Goal: Information Seeking & Learning: Find specific fact

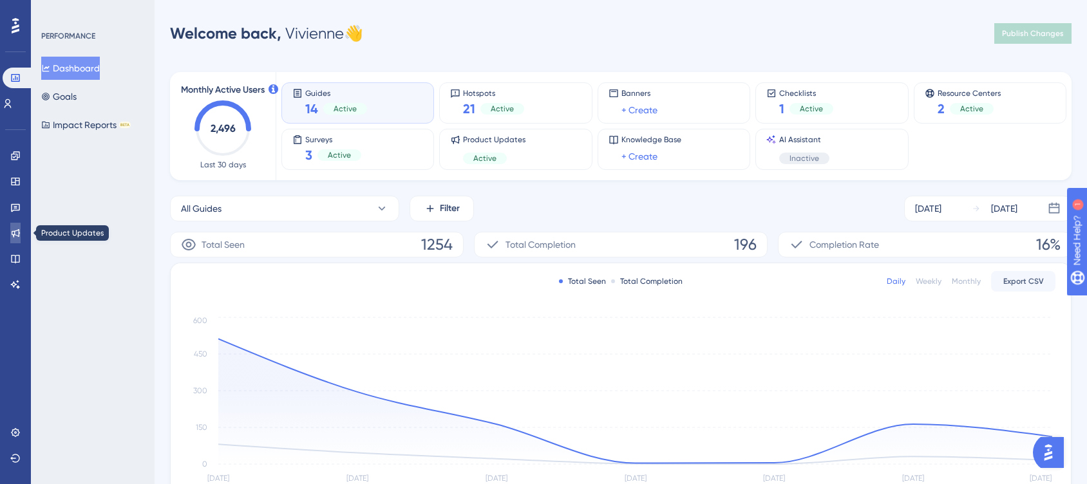
click at [16, 231] on icon at bounding box center [15, 233] width 10 height 10
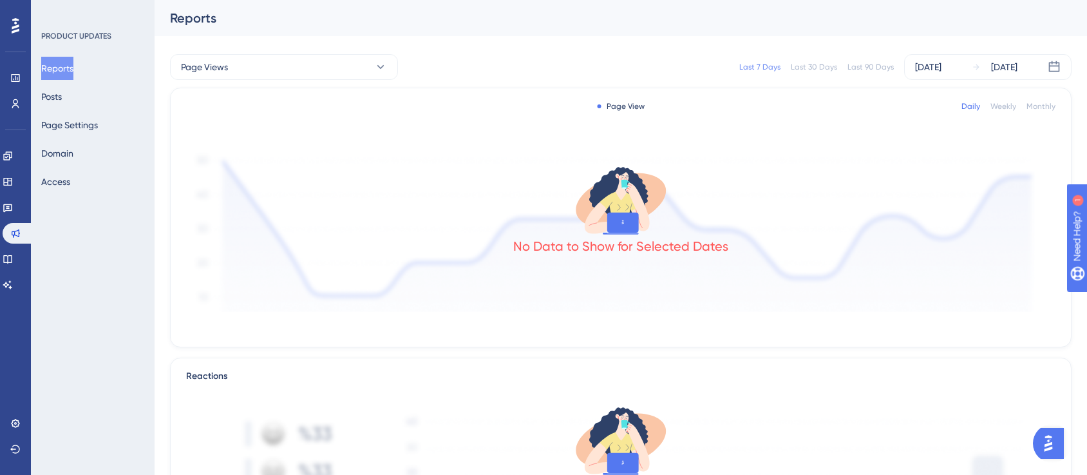
click at [86, 98] on div "Reports Posts Page Settings Domain Access" at bounding box center [93, 125] width 104 height 137
click at [62, 99] on button "Posts" at bounding box center [51, 96] width 21 height 23
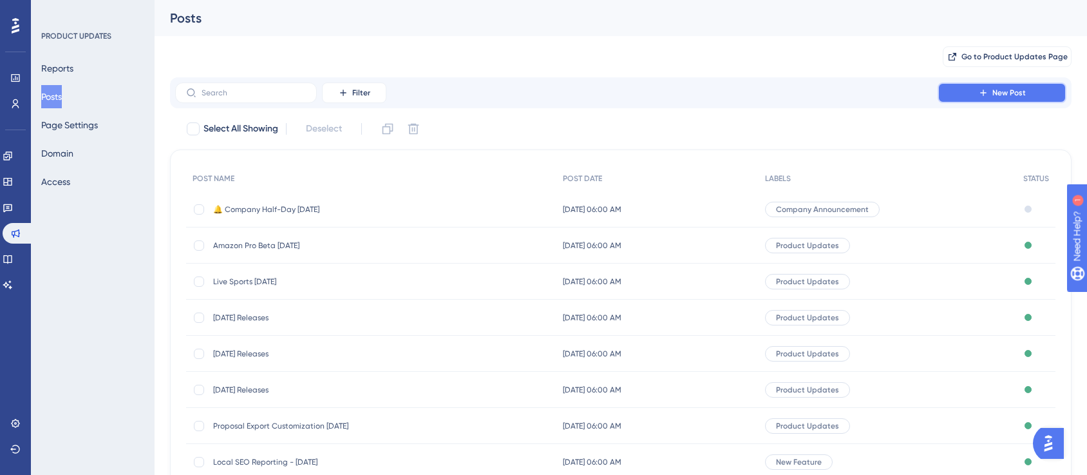
click at [982, 88] on icon at bounding box center [983, 93] width 10 height 10
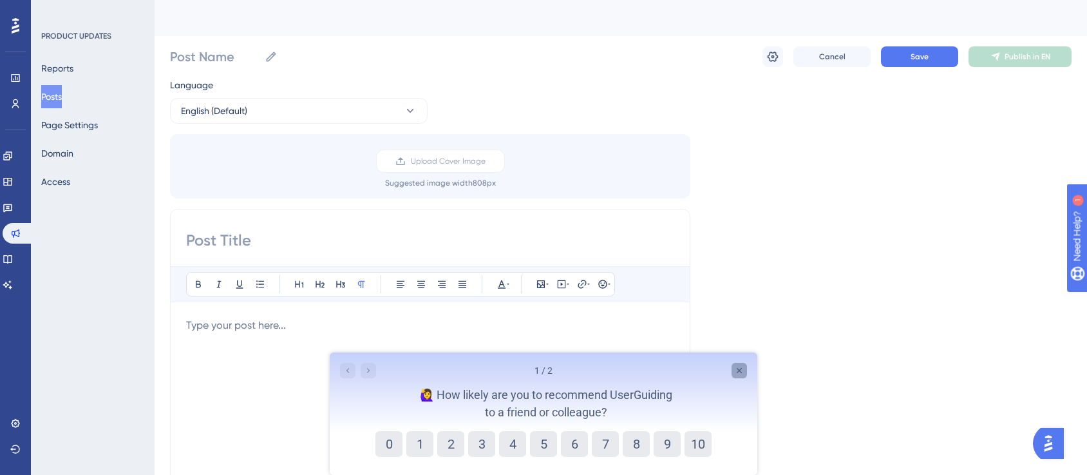
click at [745, 372] on div "Close survey" at bounding box center [739, 370] width 15 height 15
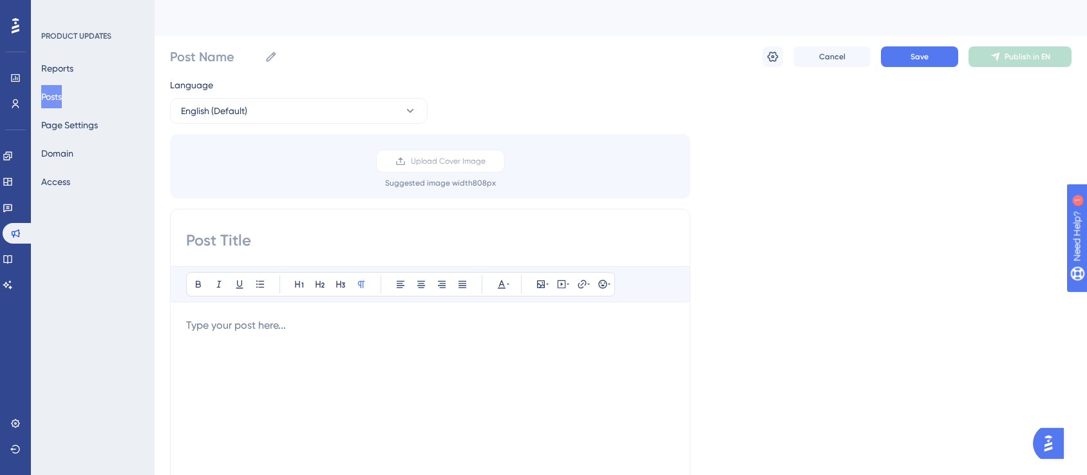
click at [343, 367] on div "To enrich screen reader interactions, please activate Accessibility in Grammarl…" at bounding box center [430, 459] width 488 height 283
click at [277, 235] on input at bounding box center [430, 240] width 488 height 21
type input "Outcome-Based Video Power Packs"
click at [310, 347] on div "To enrich screen reader interactions, please activate Accessibility in Grammarl…" at bounding box center [430, 459] width 488 height 283
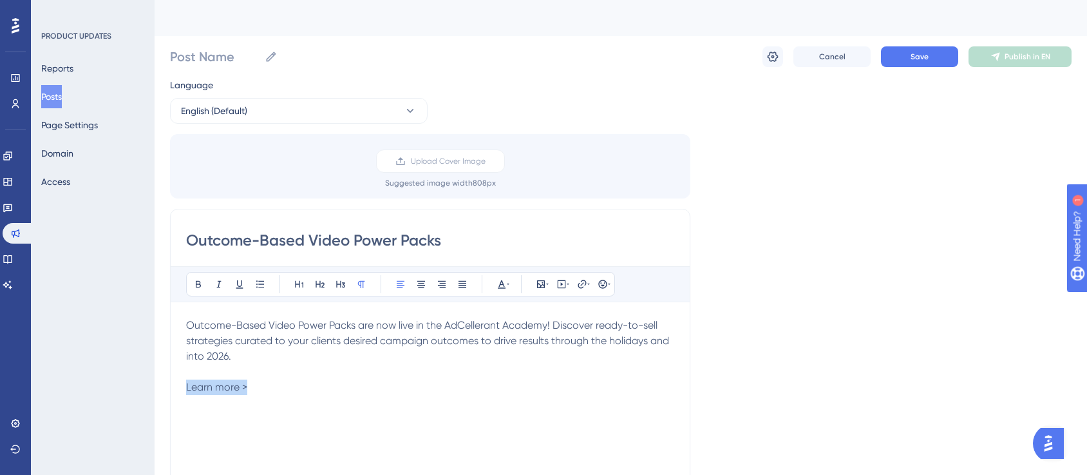
drag, startPoint x: 259, startPoint y: 393, endPoint x: 161, endPoint y: 385, distance: 98.2
click at [161, 385] on div "Performance Users Engagement Widgets Feedback Product Updates Knowledge Base AI…" at bounding box center [621, 476] width 933 height 953
click at [587, 287] on icon at bounding box center [588, 284] width 3 height 10
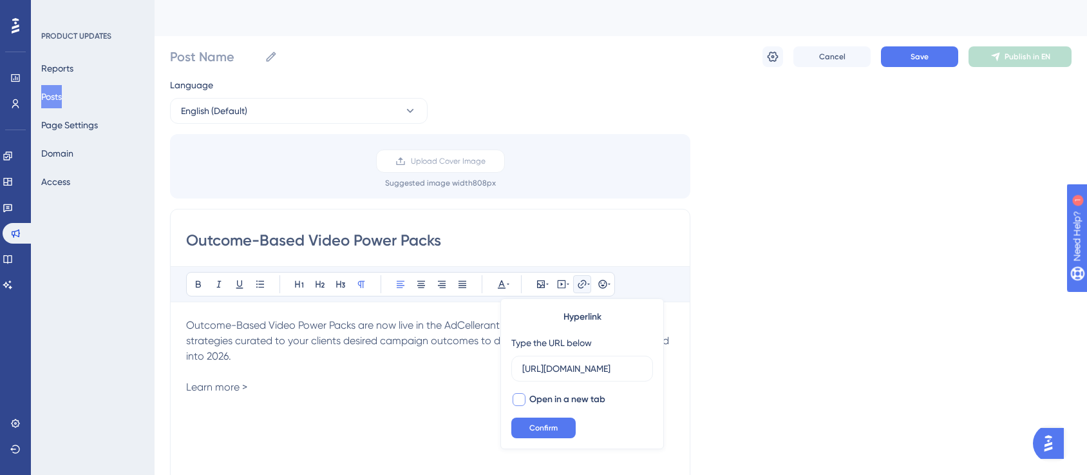
scroll to position [0, 799]
type input "[URL][DOMAIN_NAME]"
click at [562, 396] on span "Open in a new tab" at bounding box center [567, 399] width 76 height 15
checkbox input "true"
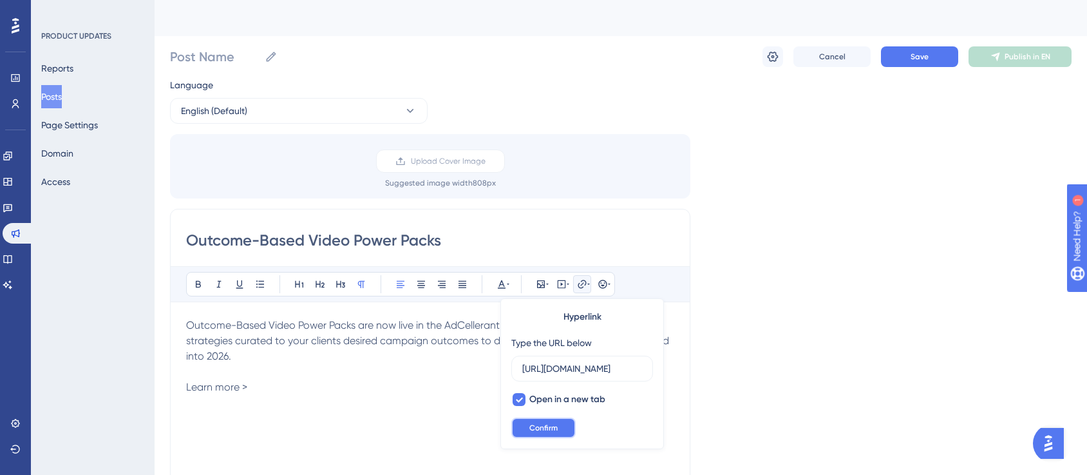
click at [556, 432] on span "Confirm" at bounding box center [543, 428] width 28 height 10
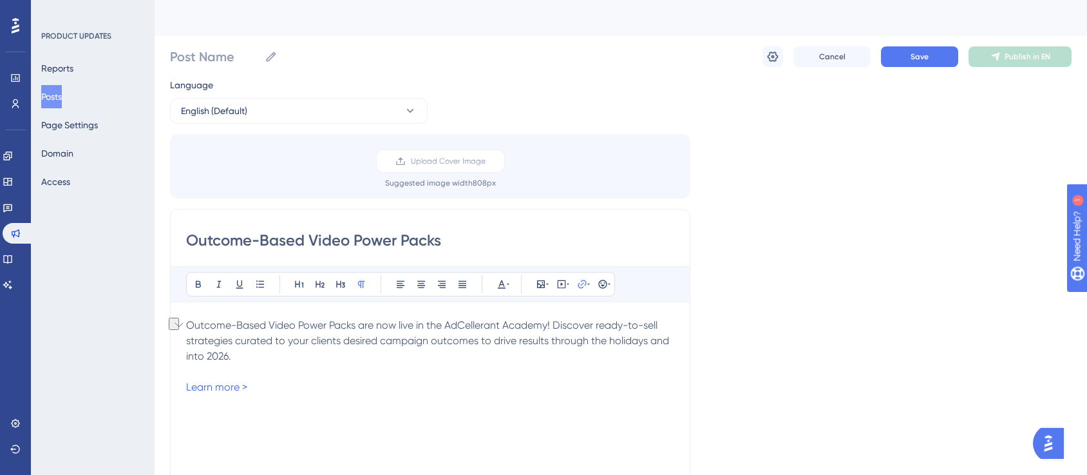
click at [794, 392] on div "Language English (Default) Upload Cover Image Suggested image width 808 px Outc…" at bounding box center [621, 383] width 902 height 612
click at [287, 395] on div "Outcome-Based Video Power Packs are now live in the AdCellerant Academy! Discov…" at bounding box center [430, 459] width 488 height 283
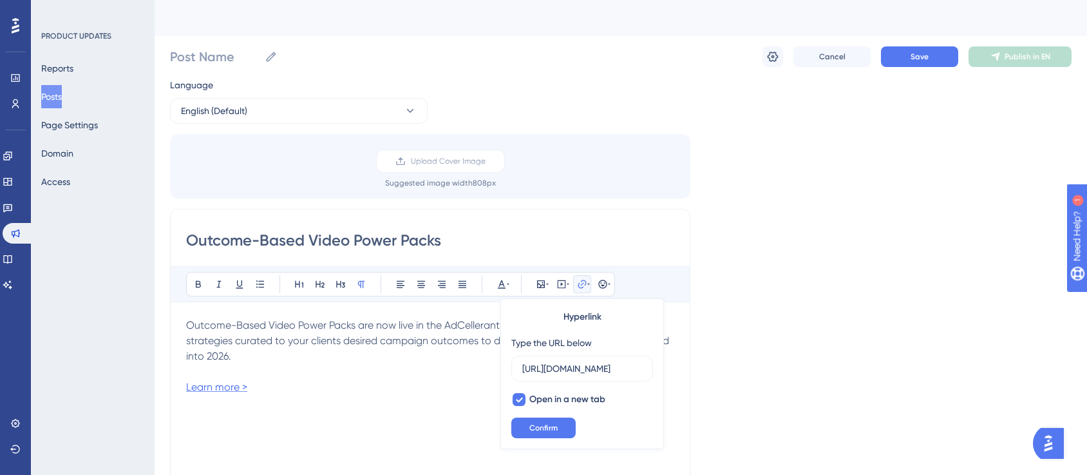
scroll to position [0, 800]
click at [542, 429] on span "Confirm" at bounding box center [543, 428] width 28 height 10
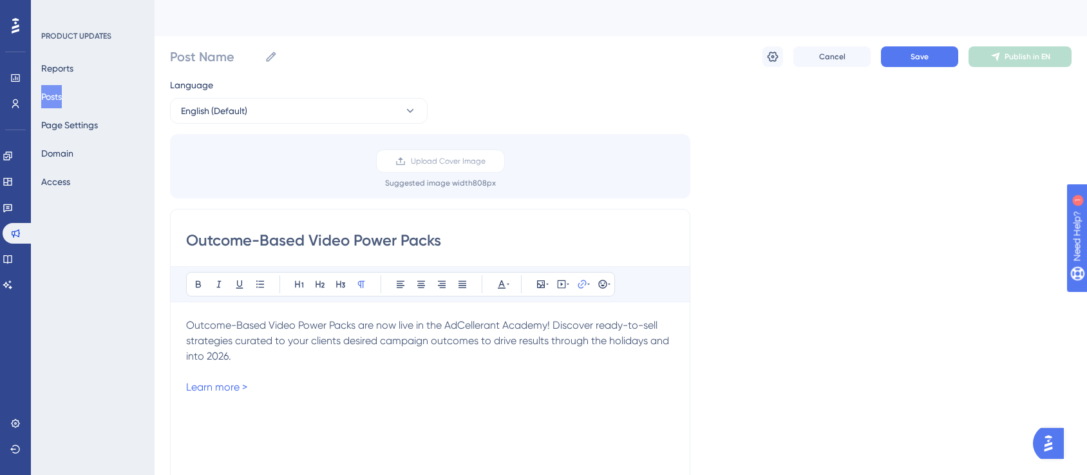
click at [255, 424] on div "Outcome-Based Video Power Packs are now live in the AdCellerant Academy! Discov…" at bounding box center [430, 459] width 488 height 283
click at [917, 205] on div "Language English (Default) Upload Cover Image Suggested image width 808 px Outc…" at bounding box center [621, 383] width 902 height 612
click at [187, 243] on input "Outcome-Based Video Power Packs" at bounding box center [430, 240] width 488 height 21
click at [796, 350] on div "Language English (Default) Upload Cover Image Suggested image width 808 px Outc…" at bounding box center [621, 383] width 902 height 612
click at [774, 61] on icon at bounding box center [773, 57] width 11 height 10
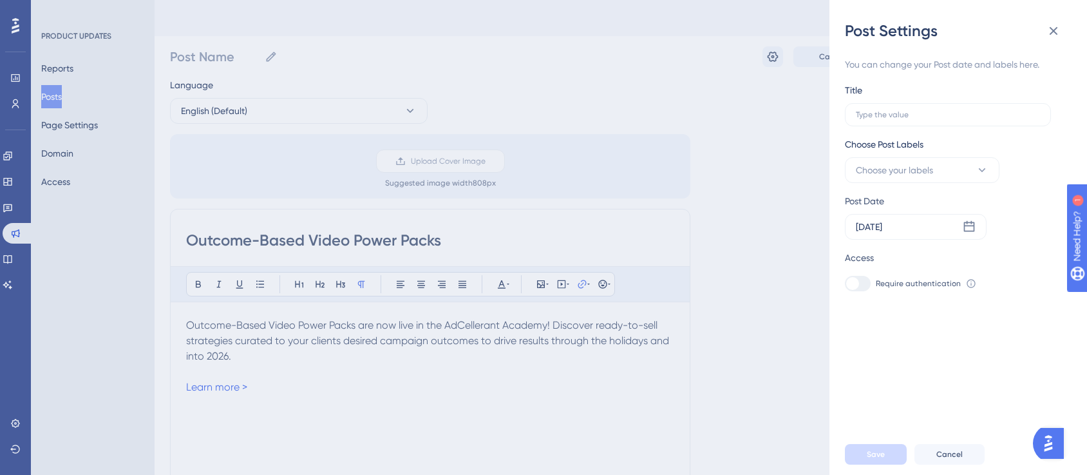
click at [325, 241] on div "Post Settings You can change your Post date and labels here. Title Choose Post …" at bounding box center [543, 237] width 1087 height 475
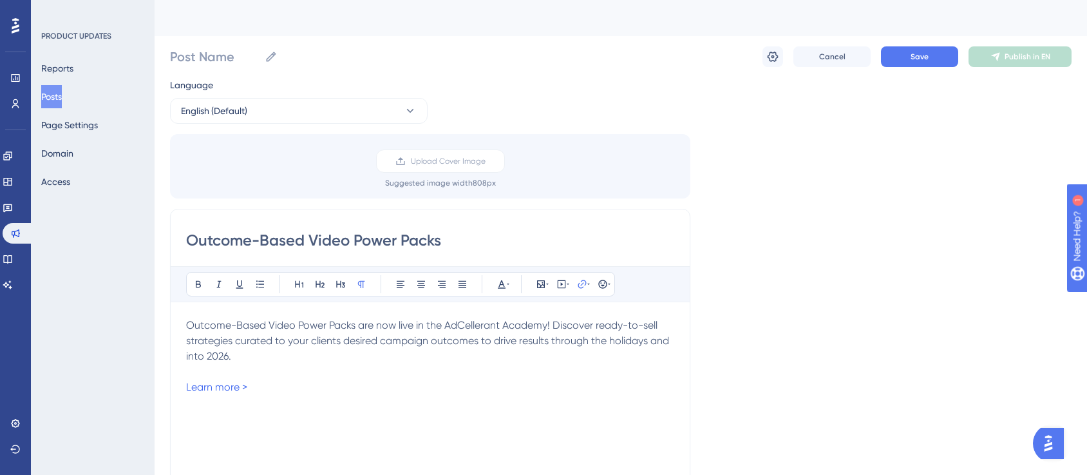
click at [325, 241] on input "Outcome-Based Video Power Packs" at bounding box center [430, 240] width 488 height 21
drag, startPoint x: 325, startPoint y: 241, endPoint x: 373, endPoint y: 227, distance: 50.2
click at [325, 241] on input "Outcome-Based Video Power Packs" at bounding box center [430, 240] width 488 height 21
click at [779, 55] on button at bounding box center [773, 56] width 21 height 21
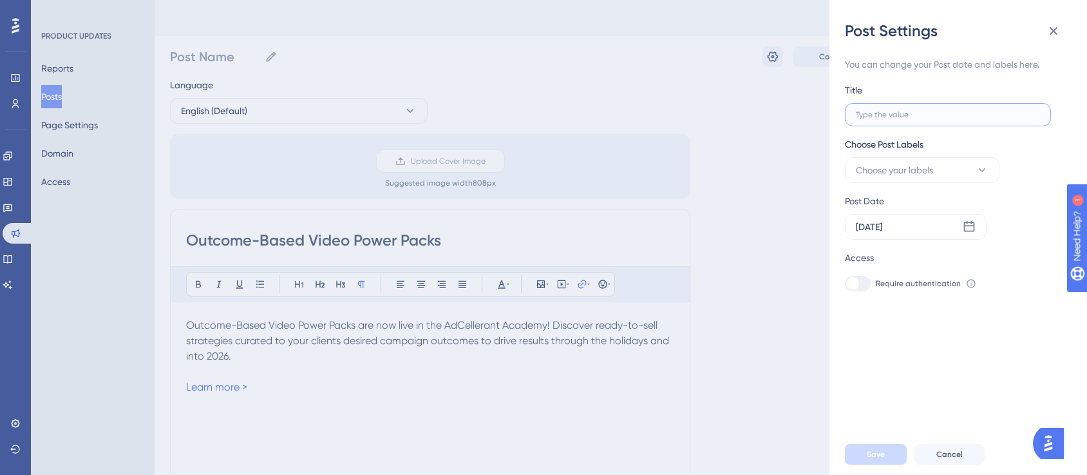
click at [946, 119] on input "text" at bounding box center [948, 114] width 184 height 9
paste input "Outcome-Based Video Power Packs"
type input "Outcome-Based Video Power Packs"
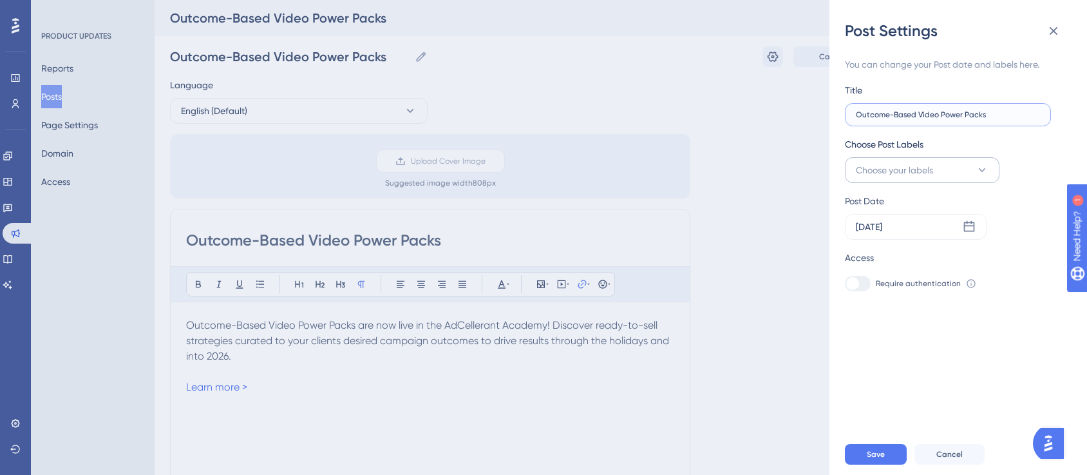
type input "Outcome-Based Video Power Packs"
type input "Outcome-Based Video Power Packs -"
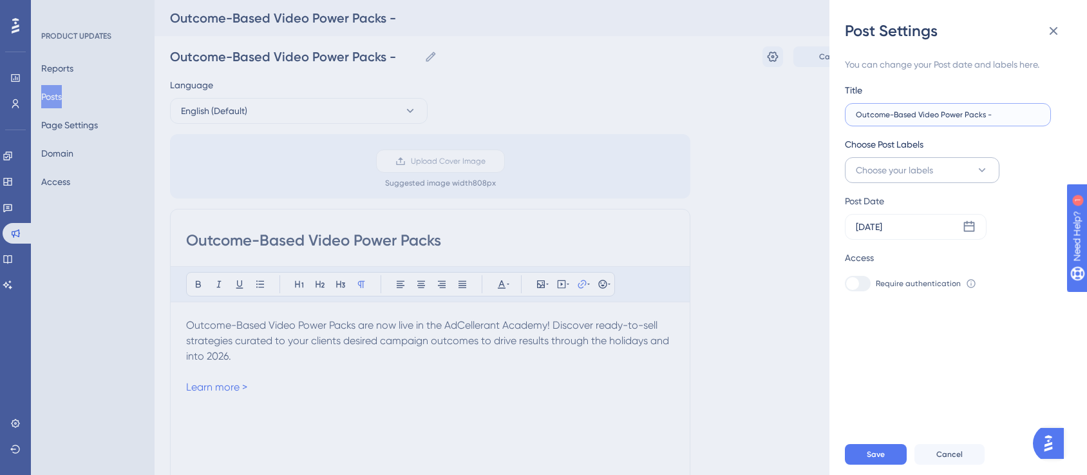
type input "Outcome-Based Video Power Packs -"
type input "Outcome-Based Video Power Packs - L"
type input "Outcome-Based Video Power Packs - La"
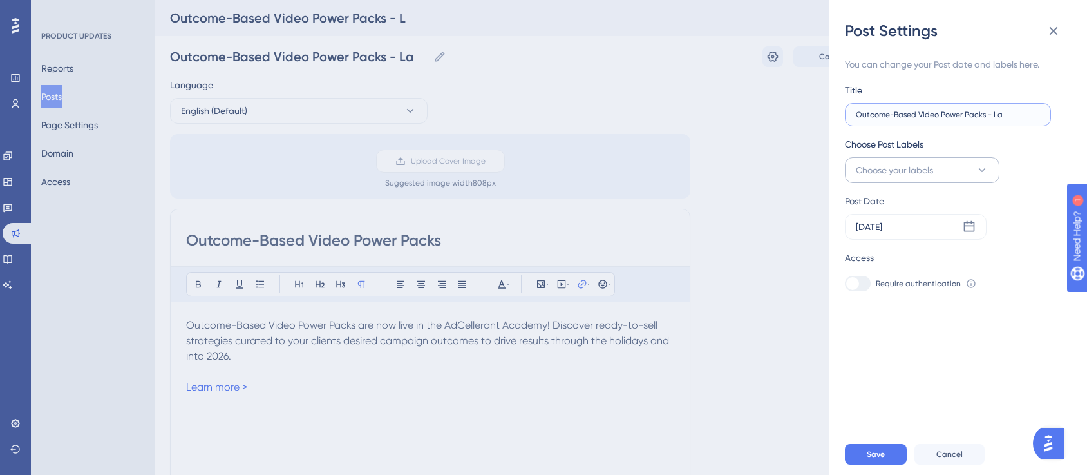
type input "Outcome-Based Video Power Packs - [PERSON_NAME]"
type input "Outcome-Based Video Power Packs - Laun"
type input "Outcome-Based Video Power Packs - Launc"
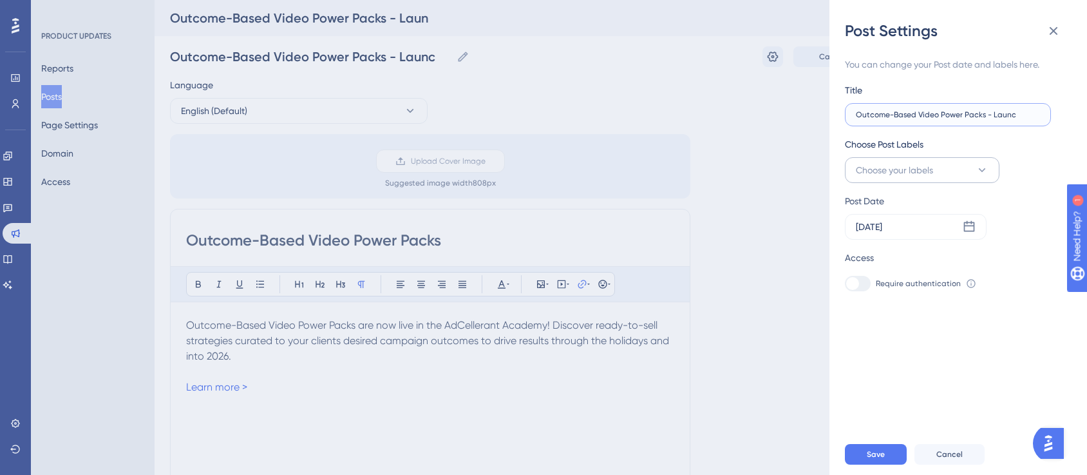
type input "Outcome-Based Video Power Packs - Launch"
click at [976, 160] on button "Choose your labels" at bounding box center [922, 170] width 155 height 26
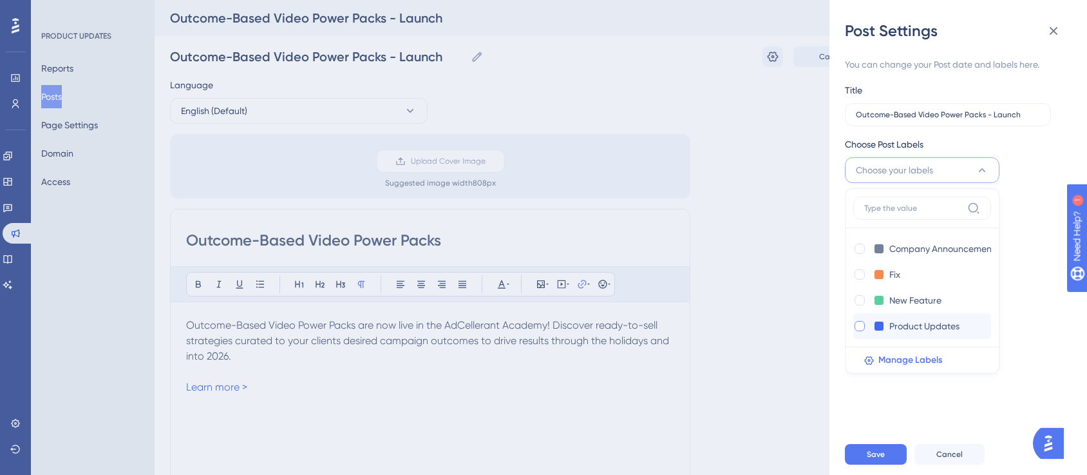
click at [859, 327] on div at bounding box center [860, 326] width 10 height 10
checkbox input "true"
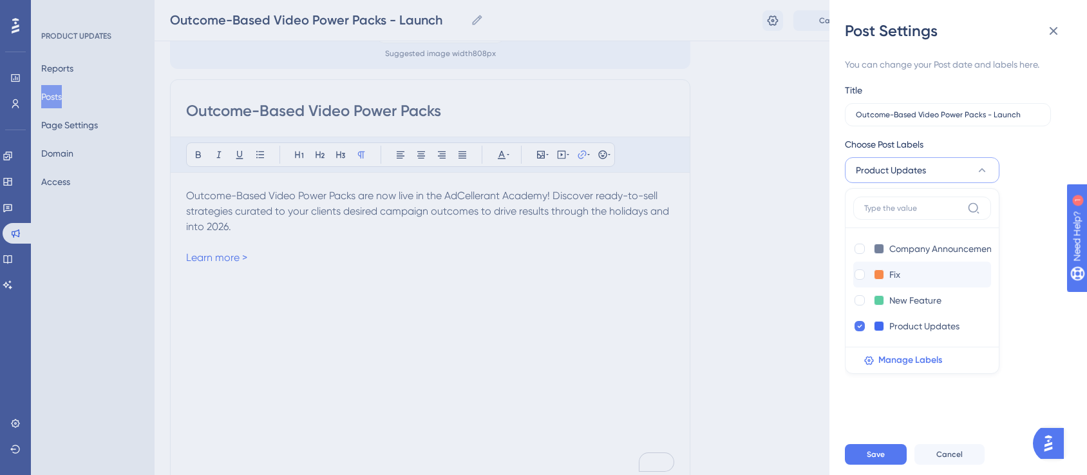
scroll to position [195, 0]
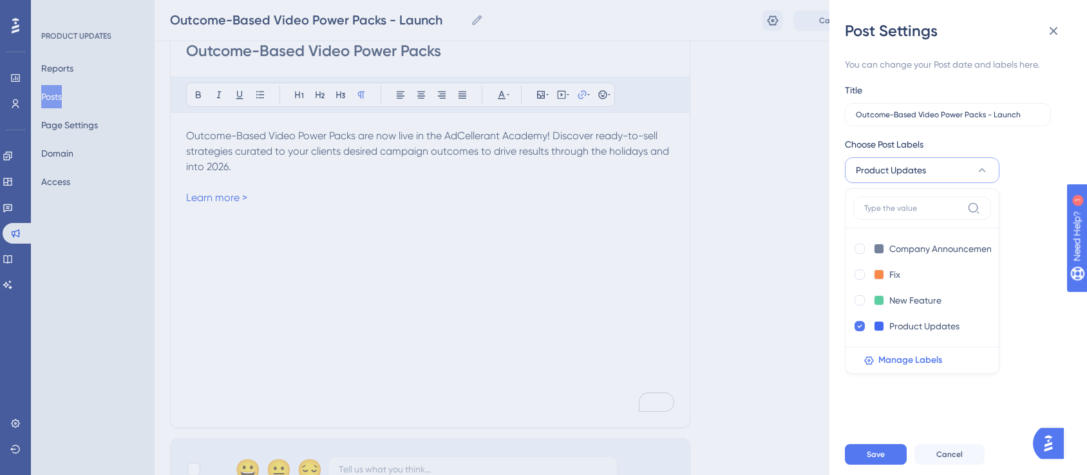
click at [1007, 230] on div "Post Date [DATE]" at bounding box center [950, 216] width 210 height 46
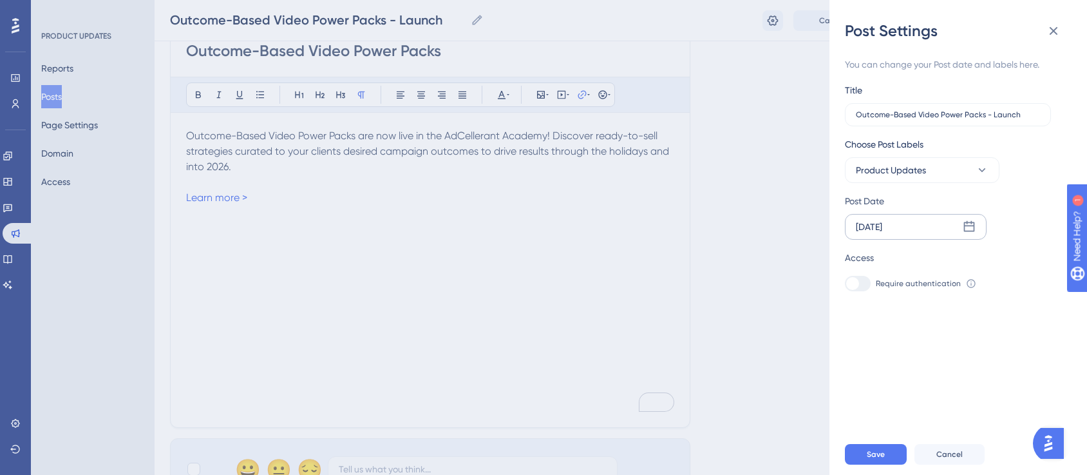
click at [918, 231] on div "[DATE]" at bounding box center [916, 227] width 142 height 26
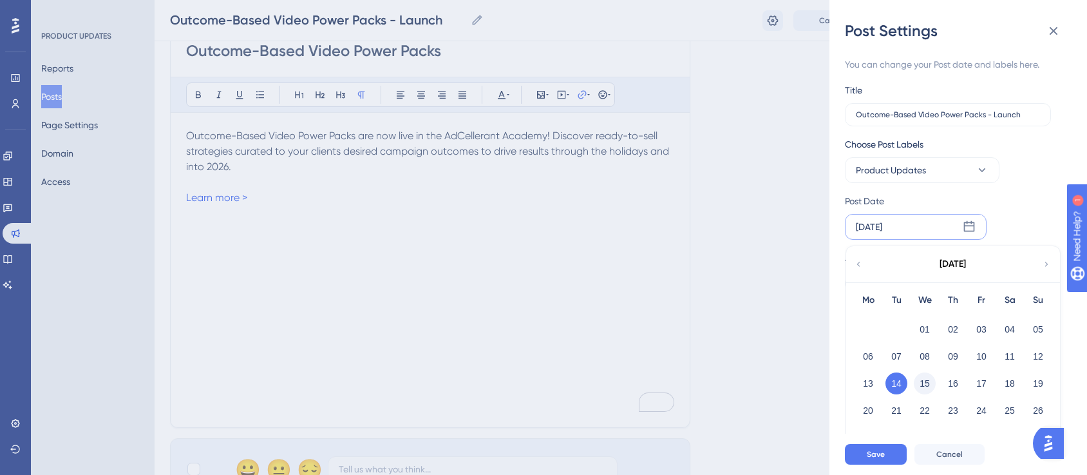
click at [926, 382] on button "15" at bounding box center [925, 383] width 22 height 22
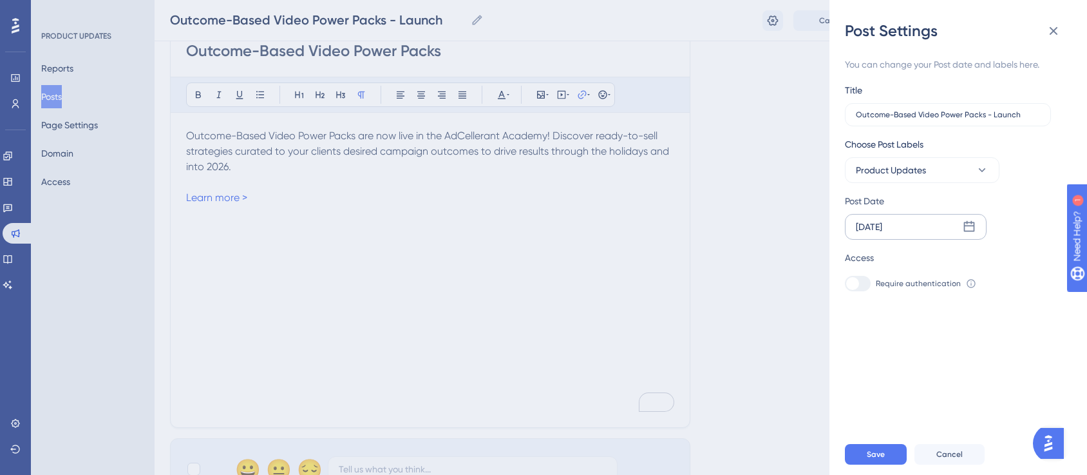
click at [993, 276] on div "Require authentication To change this setting you should manage your access pre…" at bounding box center [953, 283] width 216 height 15
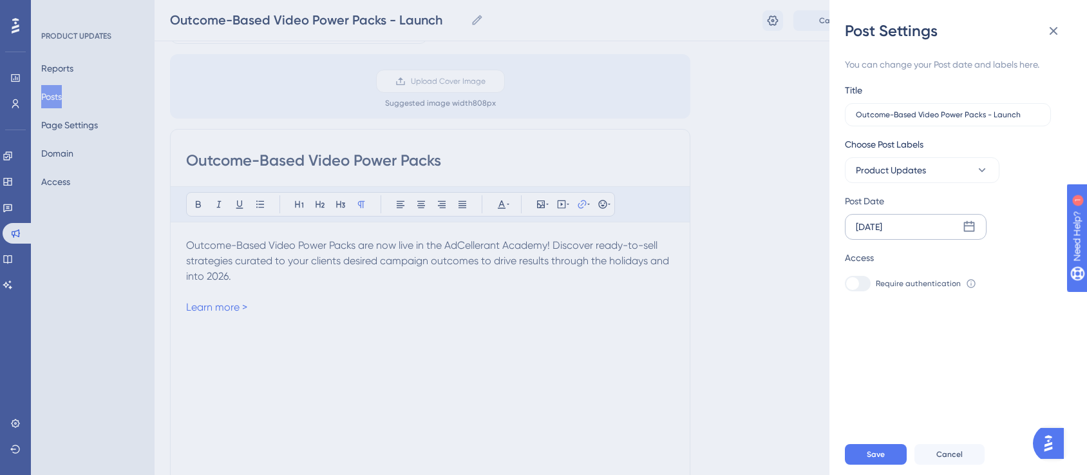
scroll to position [0, 0]
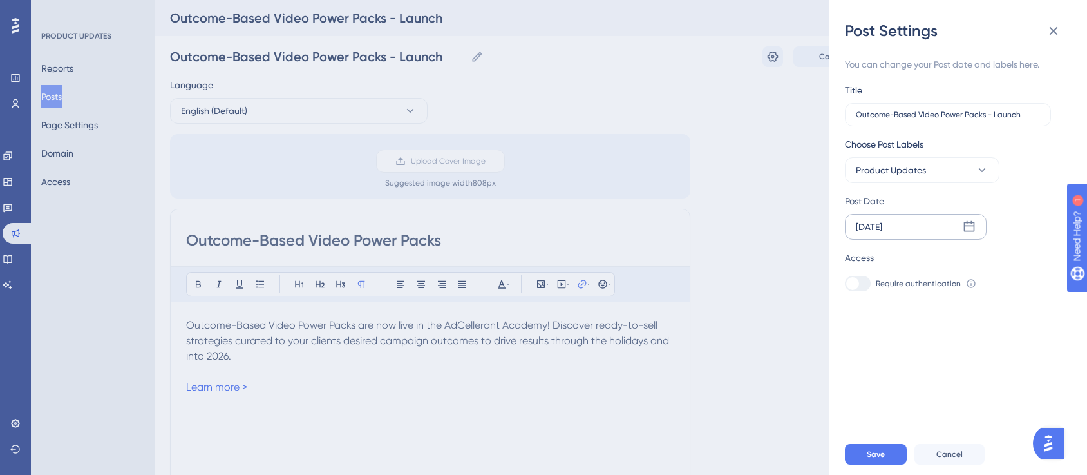
click at [959, 322] on div "You can change your Post date and labels here. Title Outcome-Based Video Power …" at bounding box center [963, 237] width 237 height 392
click at [877, 459] on span "Save" at bounding box center [876, 454] width 18 height 10
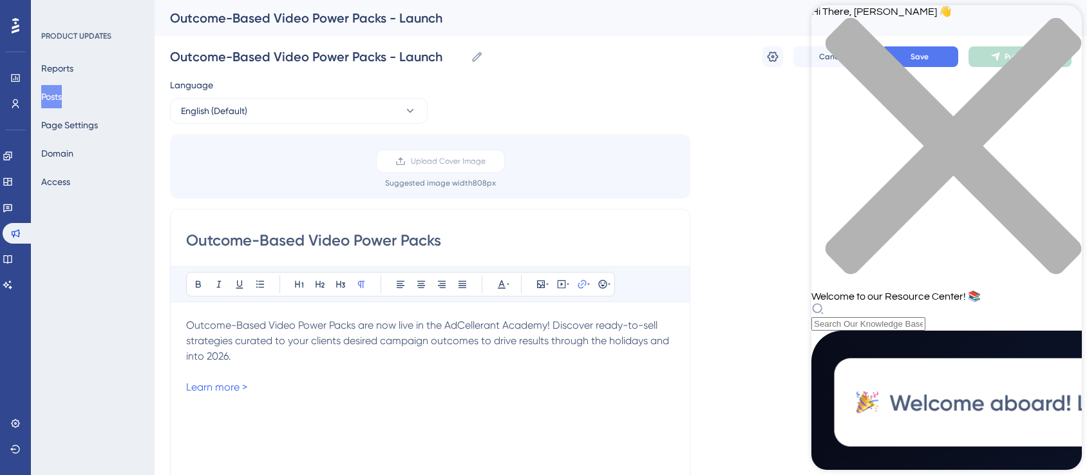
click at [1049, 28] on div "Hi There, [PERSON_NAME] 👋" at bounding box center [947, 147] width 271 height 285
click at [1053, 26] on div "close resource center" at bounding box center [947, 153] width 271 height 272
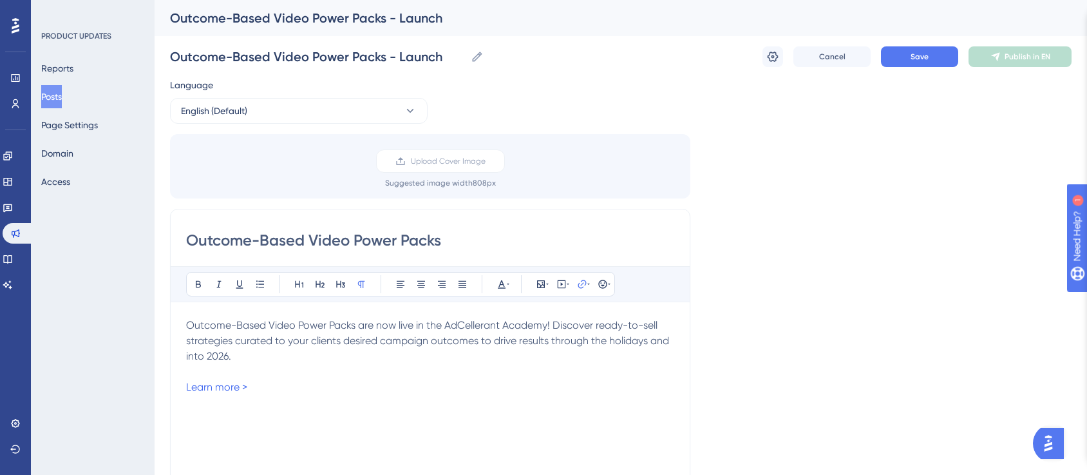
click at [832, 339] on div "Language English (Default) Upload Cover Image Suggested image width 808 px Outc…" at bounding box center [621, 383] width 902 height 612
click at [897, 181] on div "Language English (Default) Upload Cover Image Suggested image width 808 px Outc…" at bounding box center [621, 383] width 902 height 612
click at [775, 57] on icon at bounding box center [772, 56] width 13 height 13
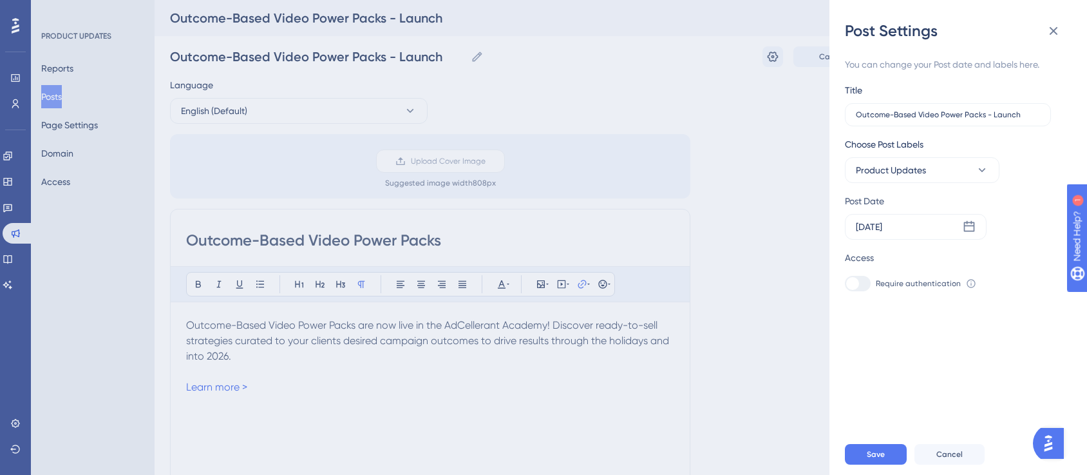
click at [772, 232] on div "Post Settings You can change your Post date and labels here. Title Outcome-Base…" at bounding box center [543, 237] width 1087 height 475
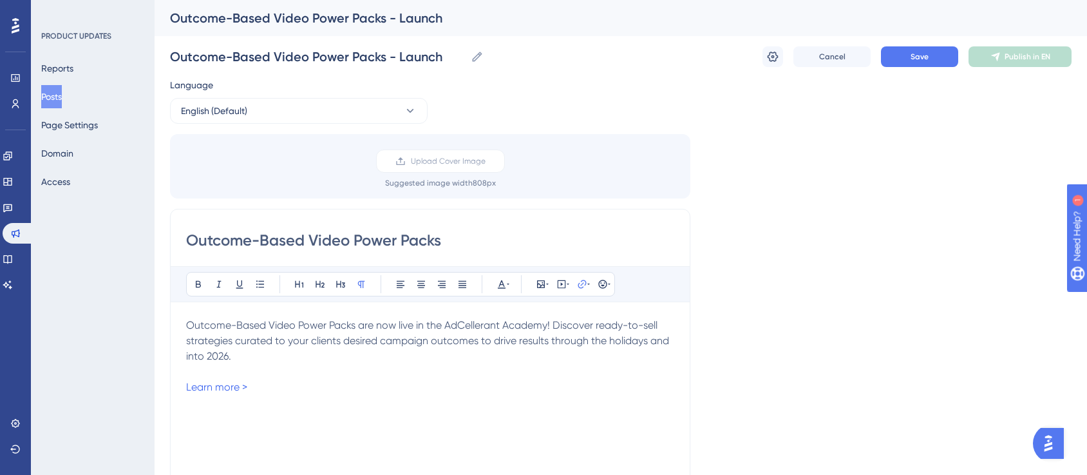
click at [892, 194] on div "Language English (Default) Upload Cover Image Suggested image width 808 px Outc…" at bounding box center [621, 383] width 902 height 612
click at [933, 59] on button "Save" at bounding box center [919, 56] width 77 height 21
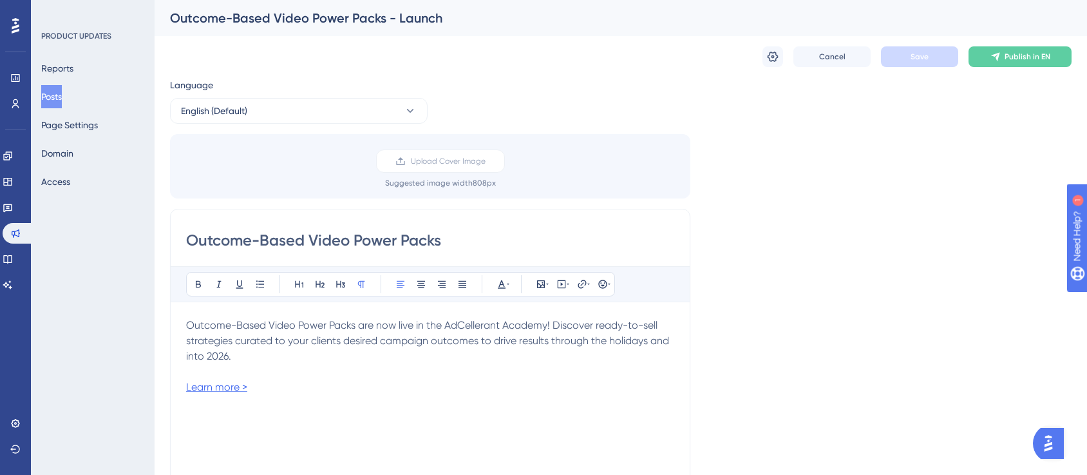
click at [243, 390] on span "Learn more >" at bounding box center [216, 387] width 61 height 12
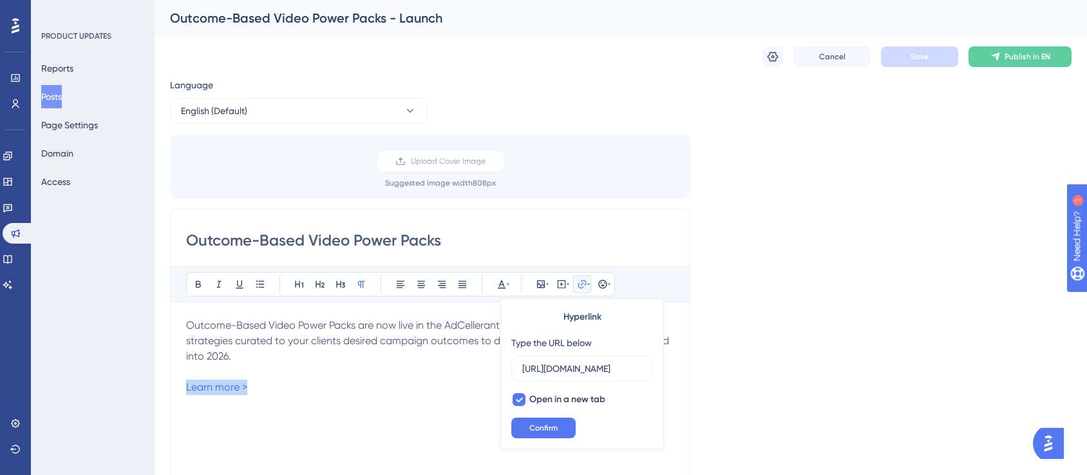
drag, startPoint x: 247, startPoint y: 382, endPoint x: 147, endPoint y: 387, distance: 100.0
click at [155, 387] on div "Performance Users Engagement Widgets Feedback Product Updates Knowledge Base AI…" at bounding box center [621, 476] width 933 height 953
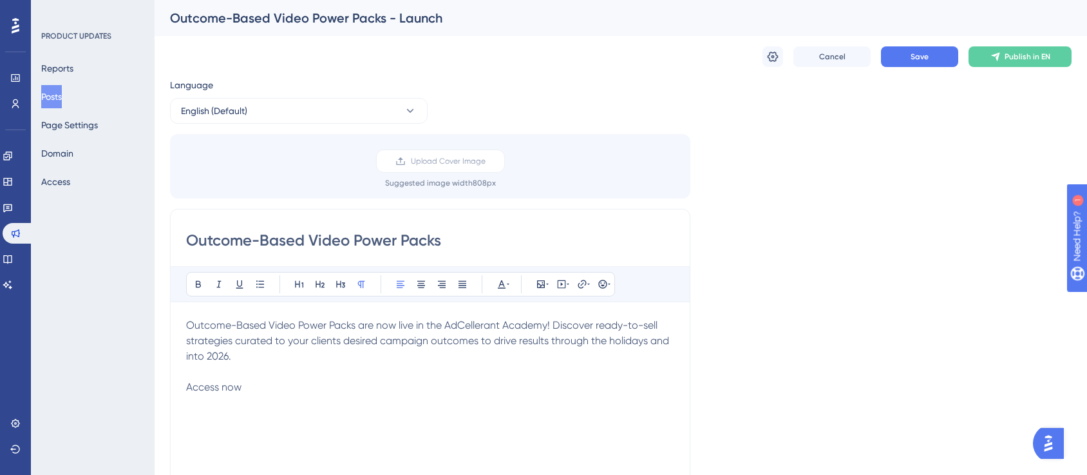
click at [220, 390] on span "Access now" at bounding box center [213, 387] width 55 height 12
drag, startPoint x: 248, startPoint y: 387, endPoint x: 145, endPoint y: 384, distance: 103.1
click at [155, 384] on div "Performance Users Engagement Widgets Feedback Product Updates Knowledge Base AI…" at bounding box center [621, 476] width 933 height 953
click at [582, 281] on icon at bounding box center [582, 284] width 8 height 8
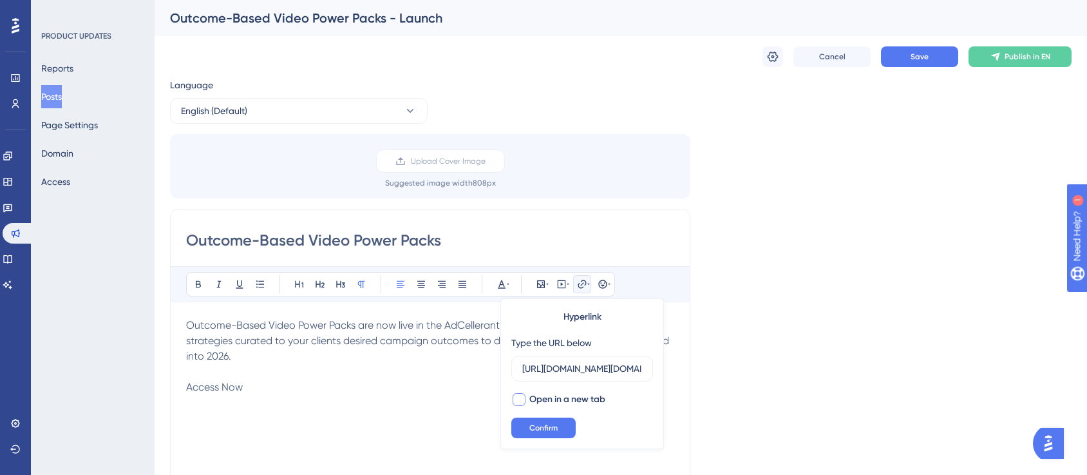
scroll to position [0, 1338]
type input "[URL][DOMAIN_NAME][DOMAIN_NAME]"
click at [548, 402] on span "Open in a new tab" at bounding box center [567, 399] width 76 height 15
checkbox input "true"
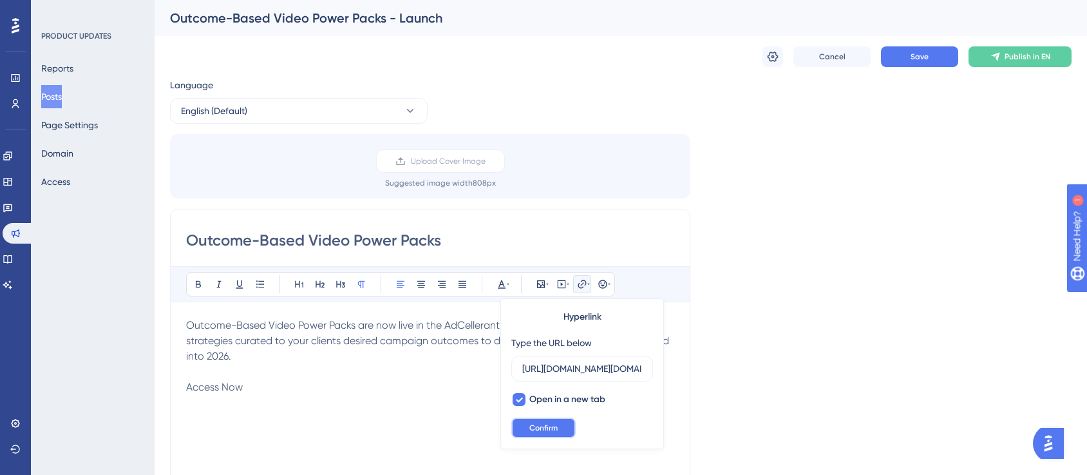
click at [550, 427] on span "Confirm" at bounding box center [543, 428] width 28 height 10
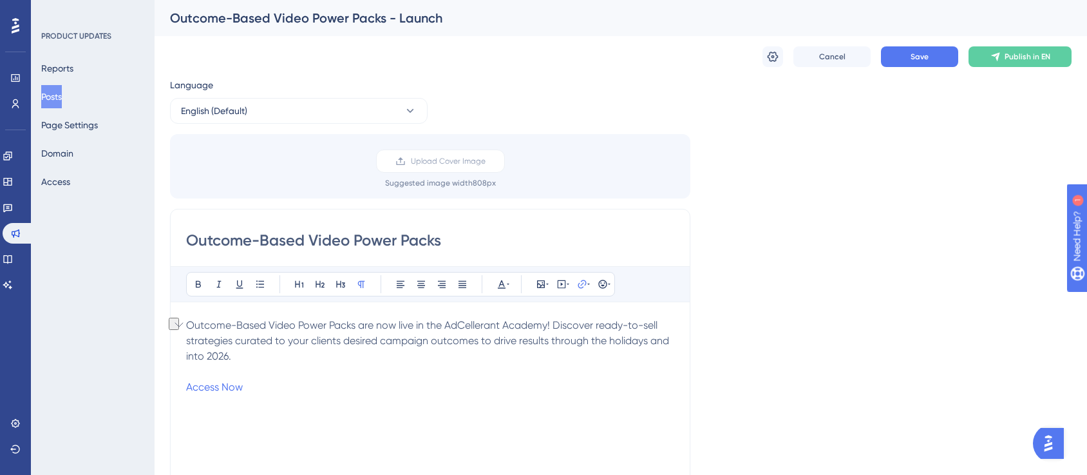
click at [788, 352] on div "Language English (Default) Upload Cover Image Suggested image width 808 px Outc…" at bounding box center [621, 383] width 902 height 612
drag, startPoint x: 829, startPoint y: 171, endPoint x: 908, endPoint y: 86, distance: 116.7
click at [829, 172] on div "Language English (Default) Upload Cover Image Suggested image width 808 px Outc…" at bounding box center [621, 383] width 902 height 612
click at [925, 66] on button "Save" at bounding box center [919, 56] width 77 height 21
click at [13, 206] on link at bounding box center [8, 207] width 10 height 21
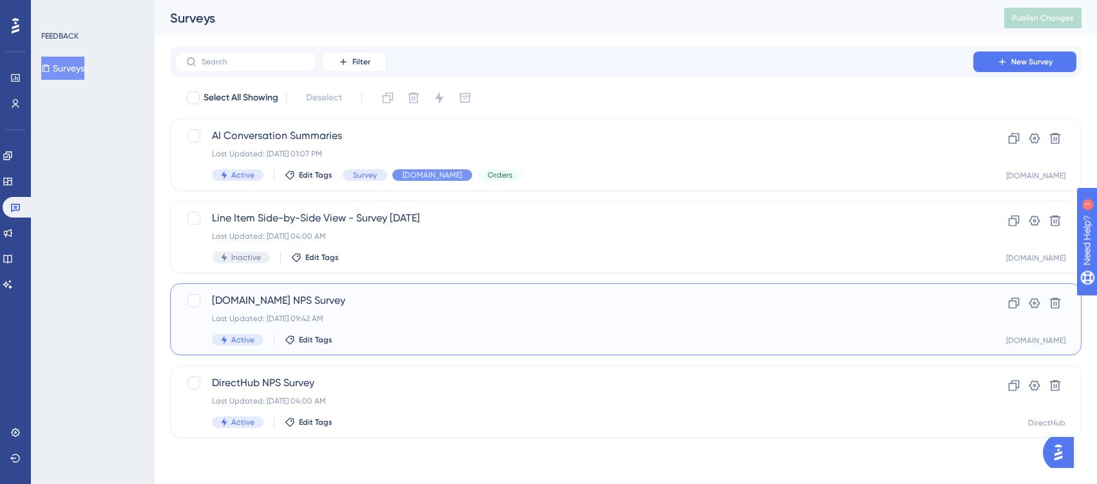
click at [397, 332] on div "[DOMAIN_NAME] NPS Survey Last Updated: [DATE] 09:42 AM Active Edit Tags" at bounding box center [574, 319] width 725 height 53
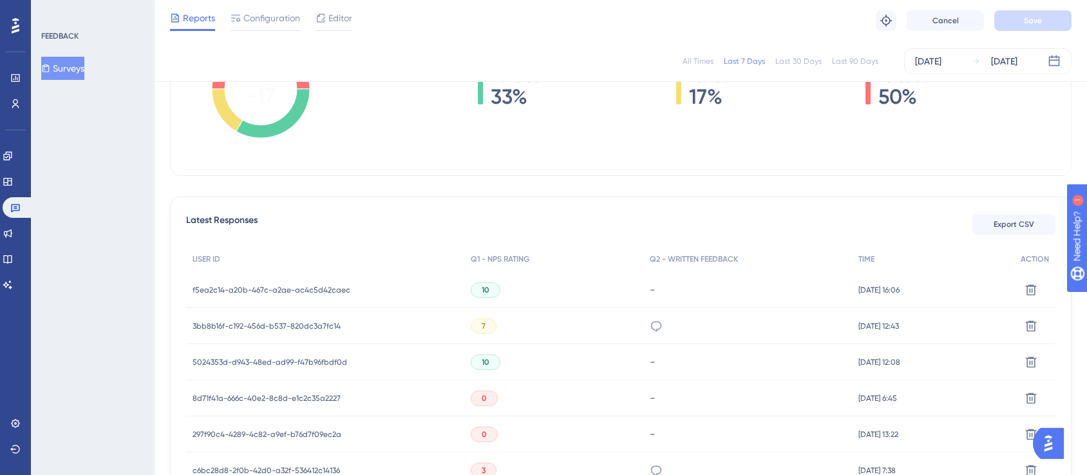
scroll to position [361, 0]
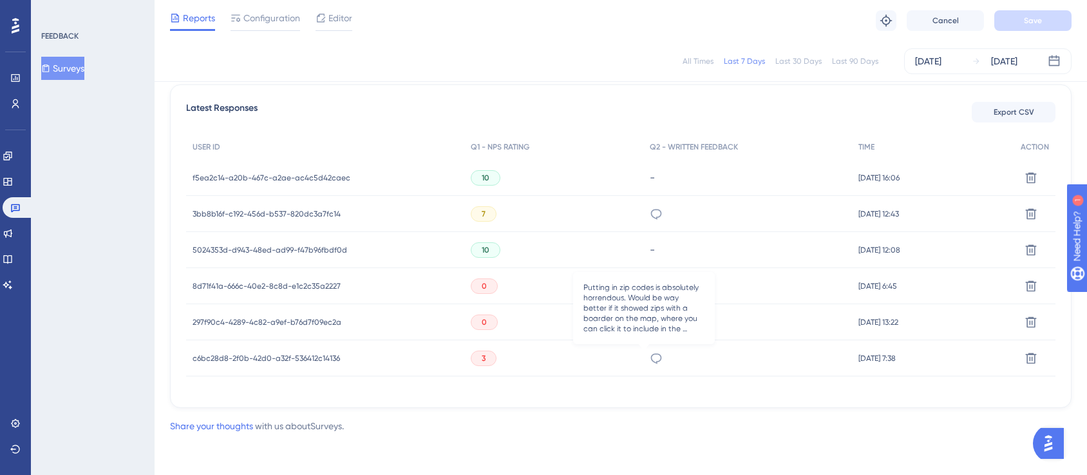
click at [650, 355] on icon at bounding box center [656, 358] width 13 height 13
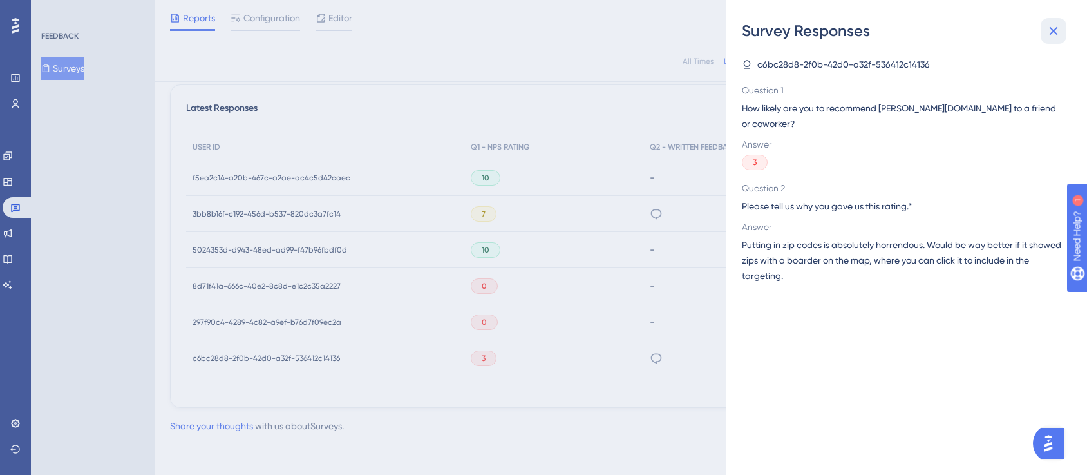
click at [1054, 28] on icon at bounding box center [1053, 30] width 15 height 15
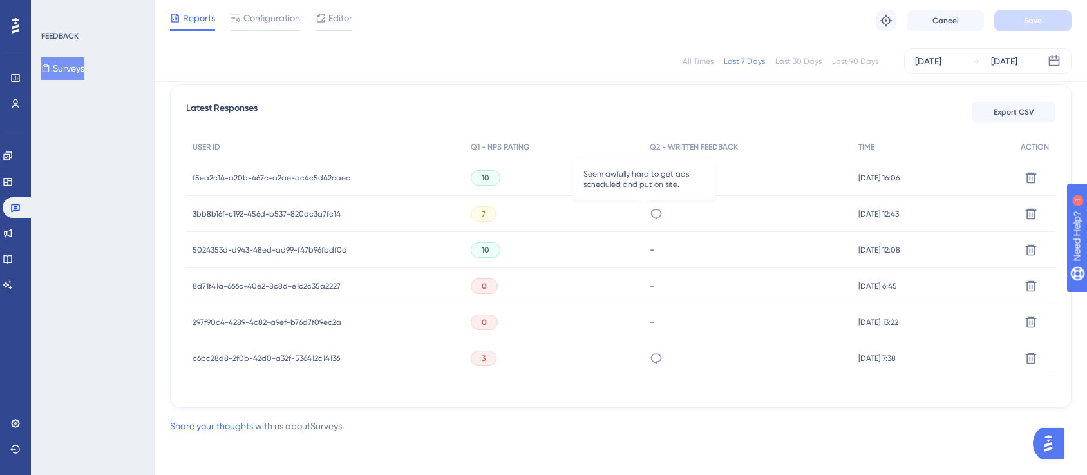
click at [650, 211] on icon at bounding box center [656, 213] width 13 height 13
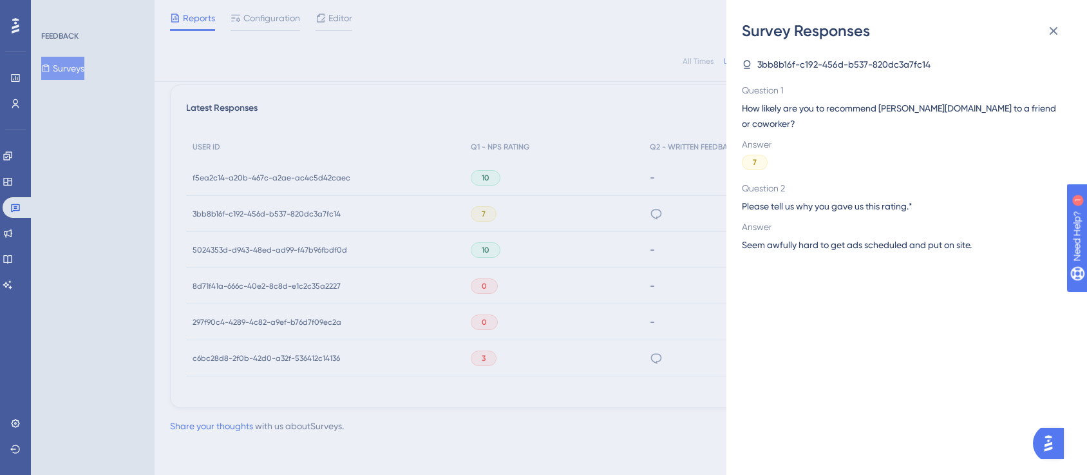
click at [804, 237] on span "Seem awfully hard to get ads scheduled and put on site." at bounding box center [857, 244] width 230 height 15
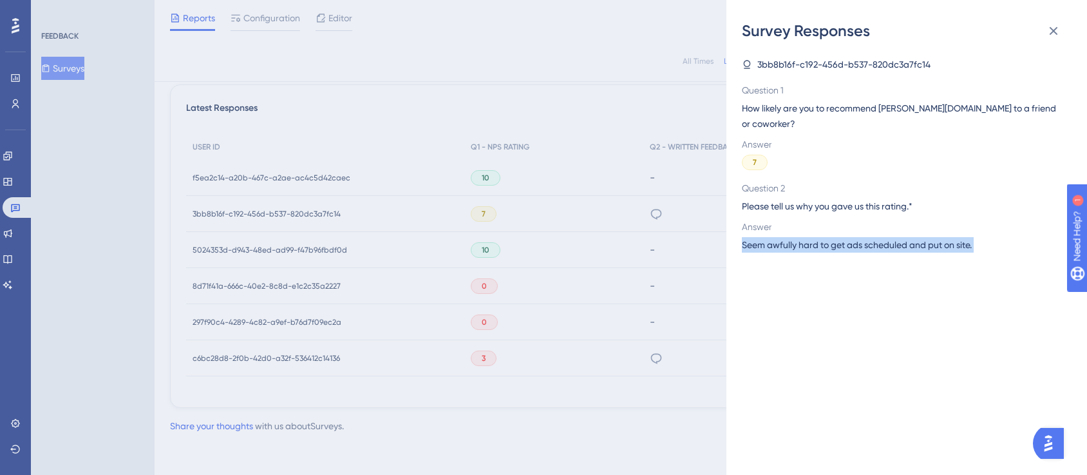
click at [804, 237] on span "Seem awfully hard to get ads scheduled and put on site." at bounding box center [857, 244] width 230 height 15
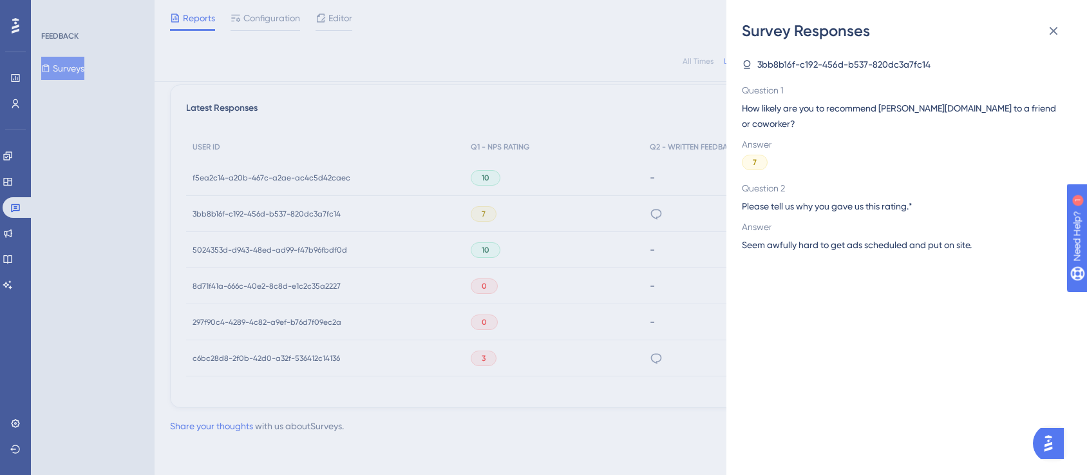
click at [273, 211] on div "Survey Responses 3bb8b16f-c192-456d-b537-820dc3a7fc14 Question 1 How likely are…" at bounding box center [543, 237] width 1087 height 475
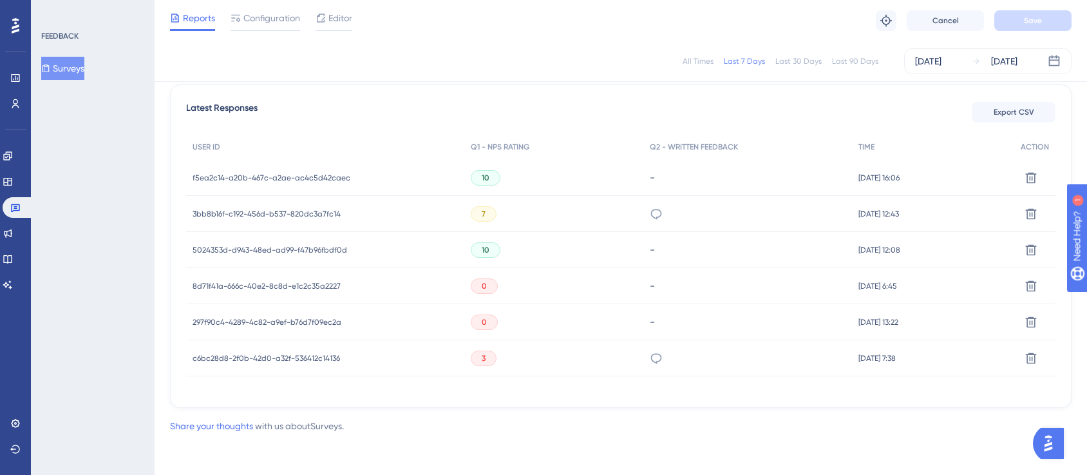
click at [263, 218] on span "3bb8b16f-c192-456d-b537-820dc3a7fc14" at bounding box center [267, 214] width 148 height 10
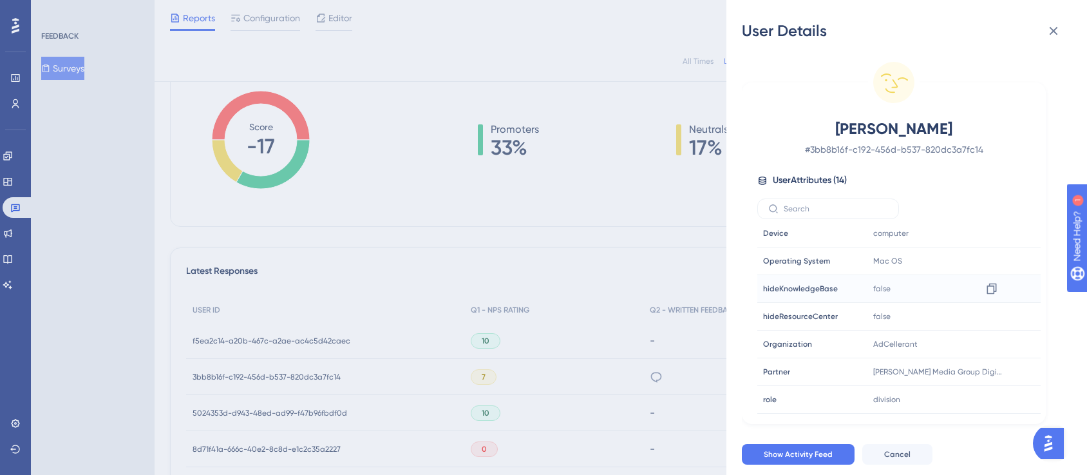
scroll to position [50, 0]
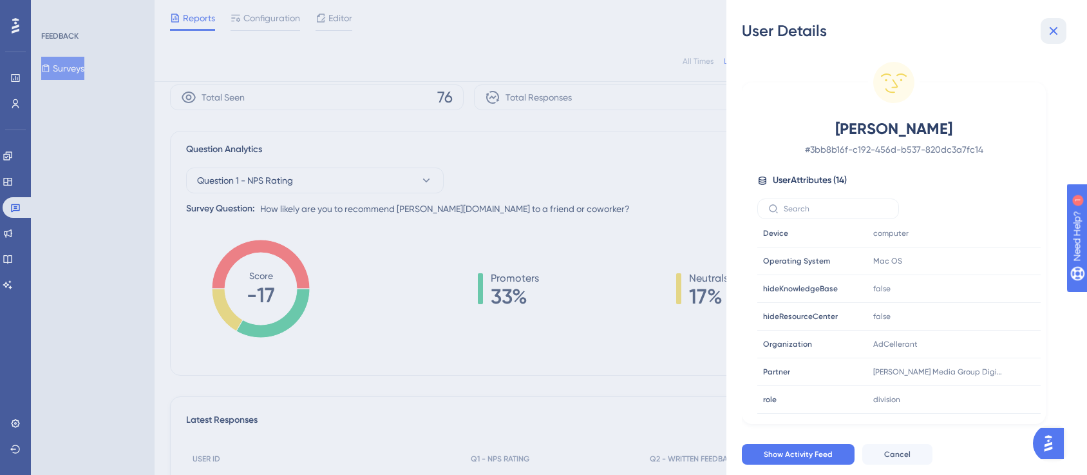
click at [1049, 26] on icon at bounding box center [1053, 30] width 15 height 15
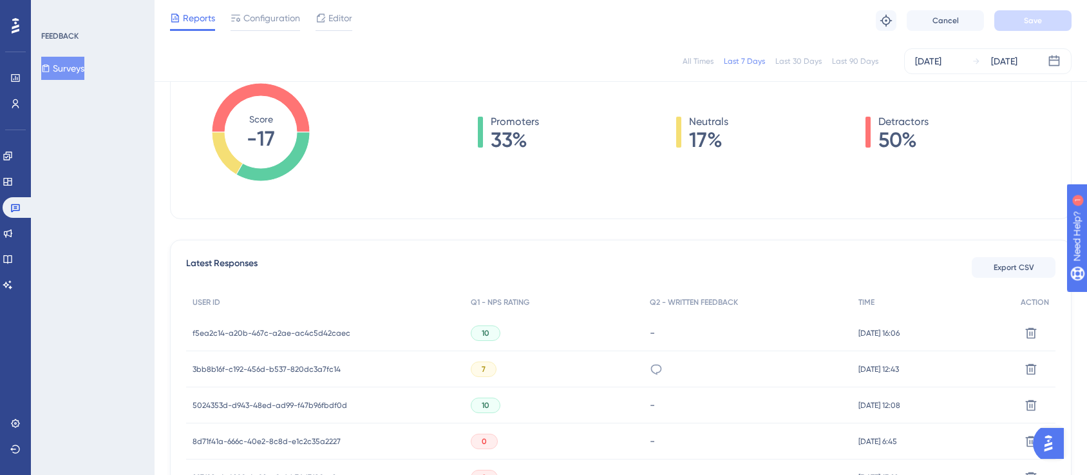
scroll to position [343, 0]
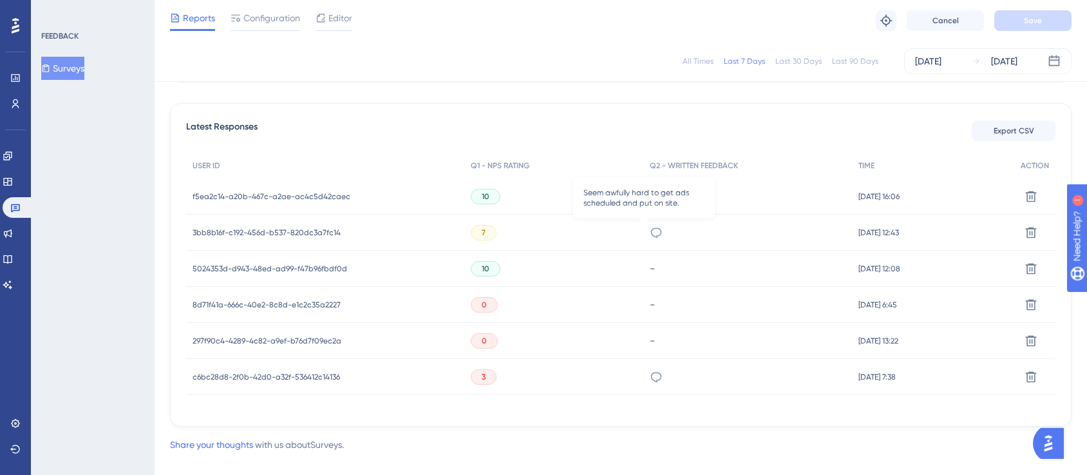
click at [650, 231] on icon at bounding box center [656, 232] width 13 height 13
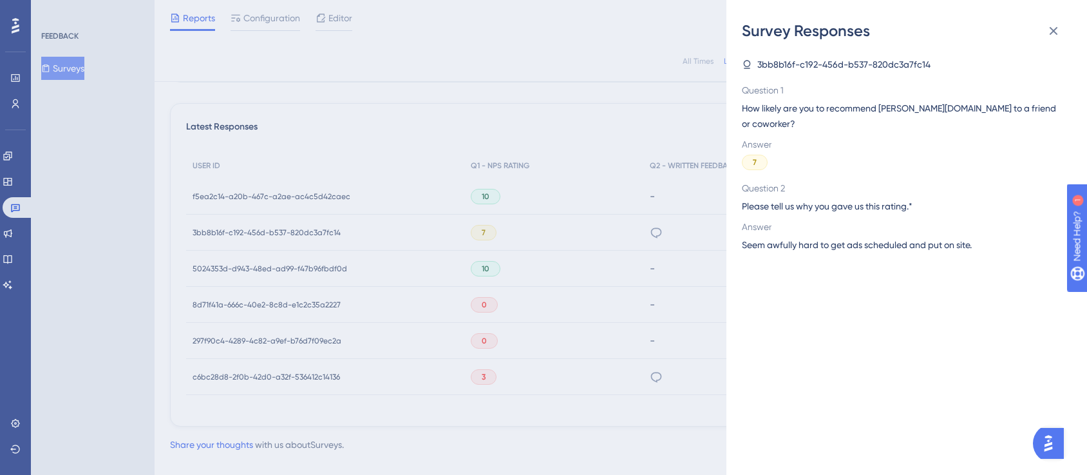
click at [944, 237] on span "Seem awfully hard to get ads scheduled and put on site." at bounding box center [857, 244] width 230 height 15
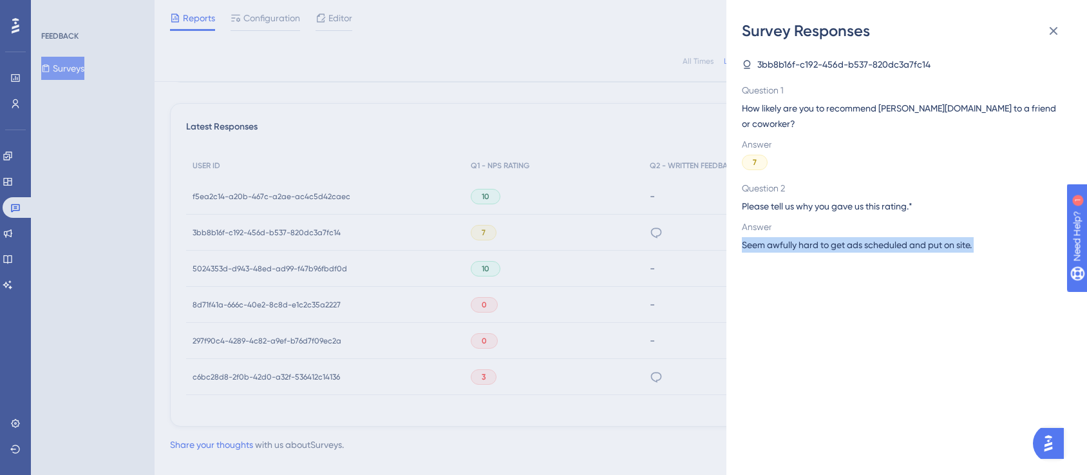
click at [944, 237] on span "Seem awfully hard to get ads scheduled and put on site." at bounding box center [857, 244] width 230 height 15
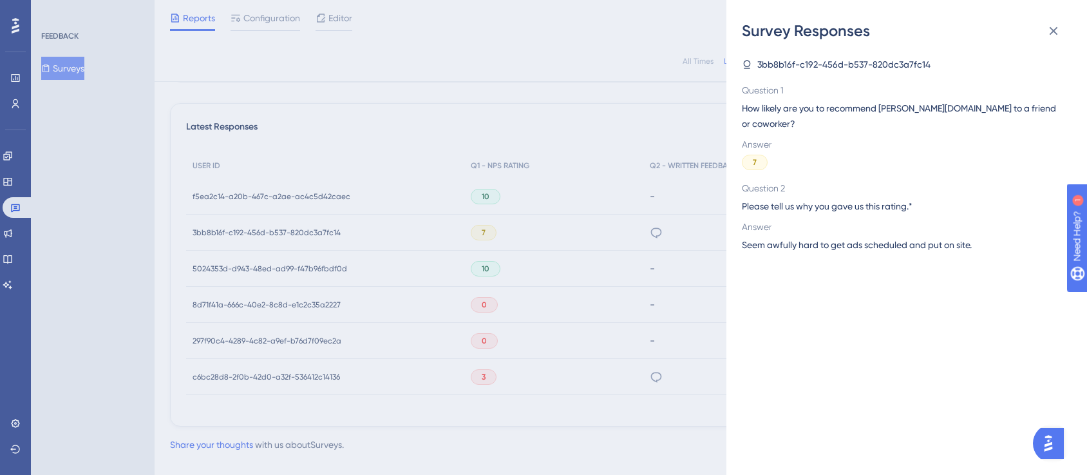
click at [250, 225] on div "Survey Responses 3bb8b16f-c192-456d-b537-820dc3a7fc14 Question 1 How likely are…" at bounding box center [543, 237] width 1087 height 475
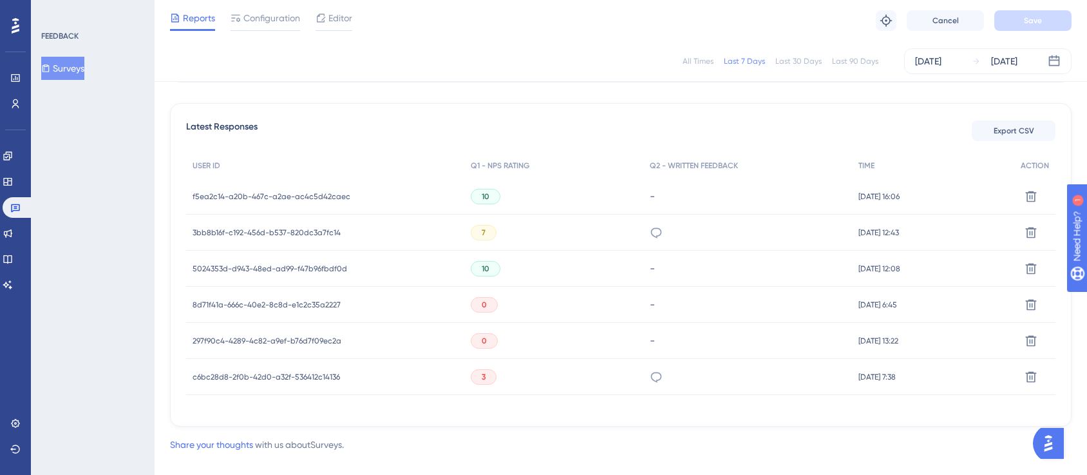
click at [252, 231] on span "3bb8b16f-c192-456d-b537-820dc3a7fc14" at bounding box center [267, 232] width 148 height 10
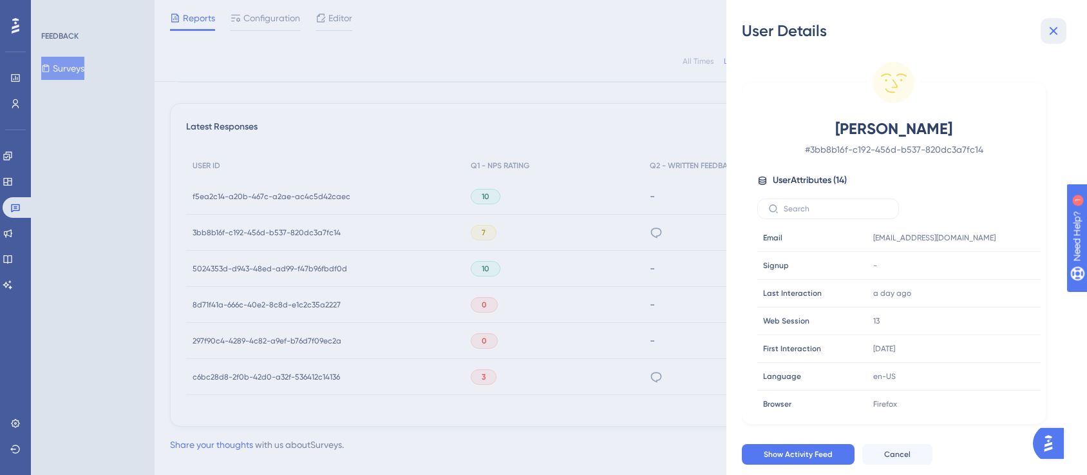
click at [1052, 27] on icon at bounding box center [1053, 30] width 15 height 15
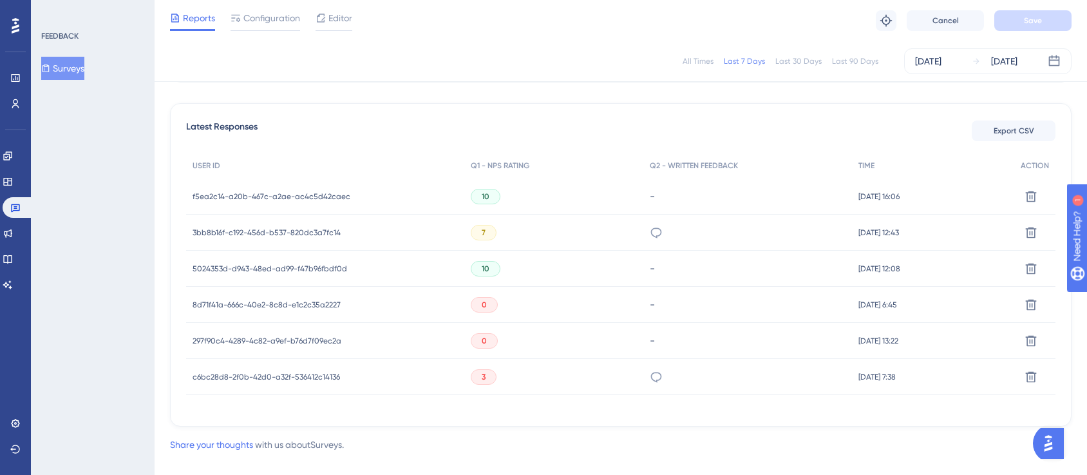
click at [650, 234] on icon at bounding box center [656, 232] width 13 height 13
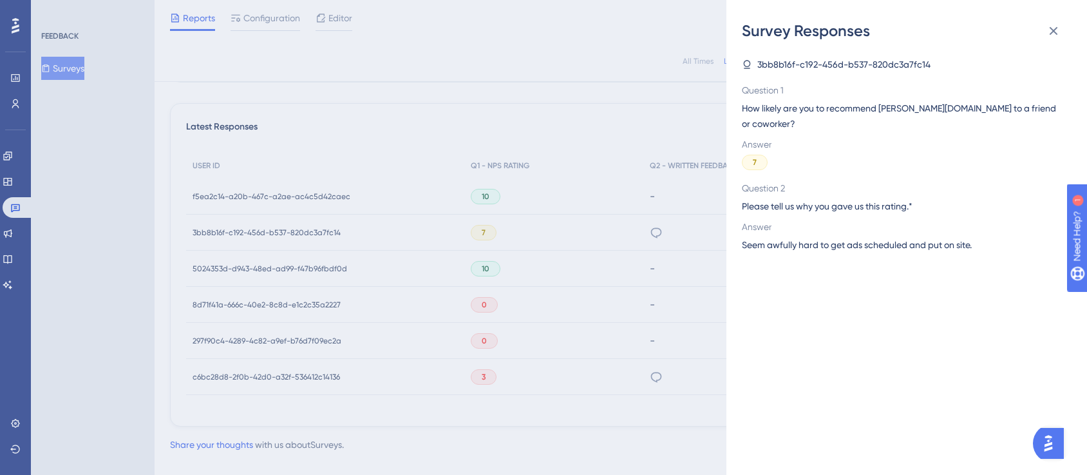
click at [869, 237] on span "Seem awfully hard to get ads scheduled and put on site." at bounding box center [857, 244] width 230 height 15
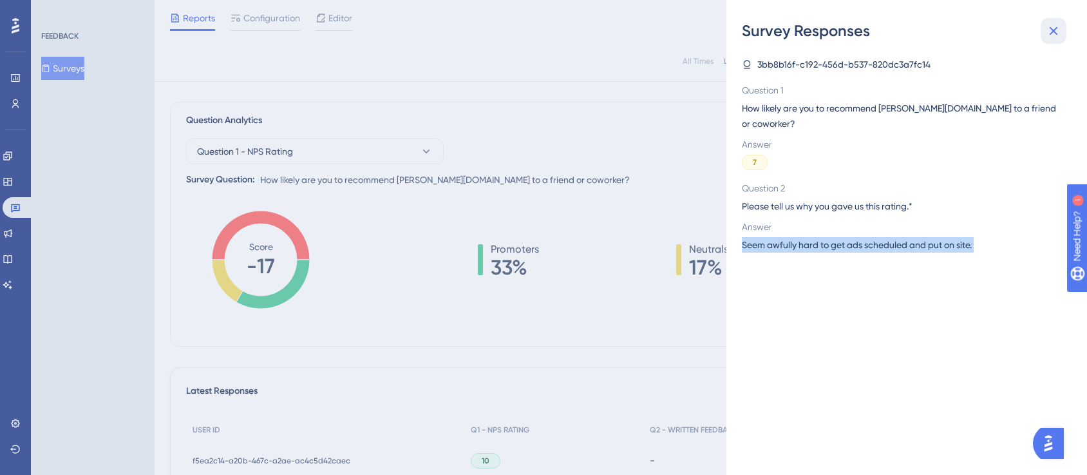
click at [1054, 18] on button at bounding box center [1054, 31] width 26 height 26
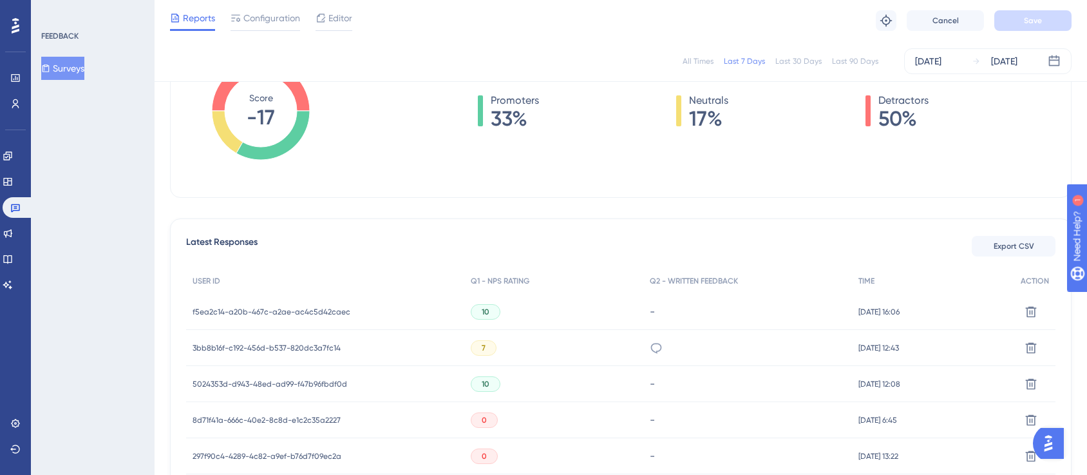
scroll to position [316, 0]
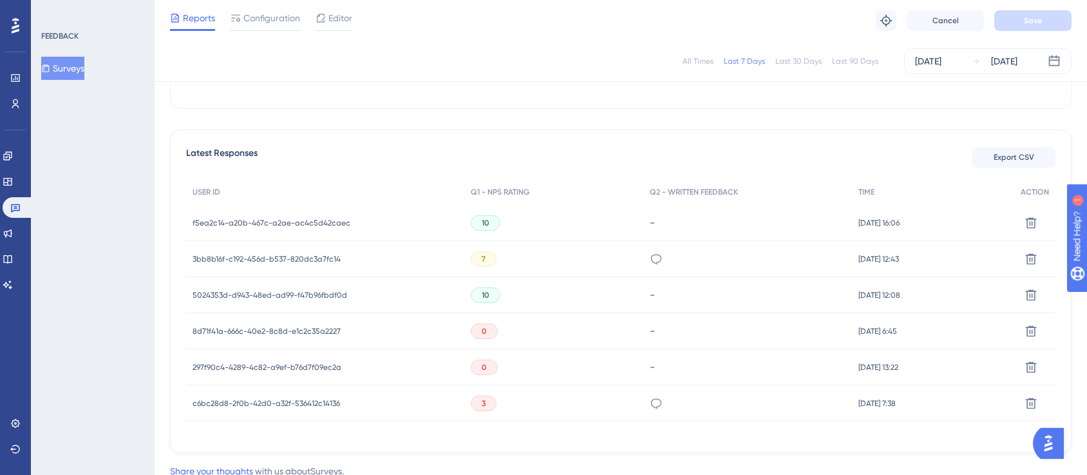
click at [319, 326] on span "8d71f41a-666c-40e2-8c8d-e1c2c35a2227" at bounding box center [267, 331] width 148 height 10
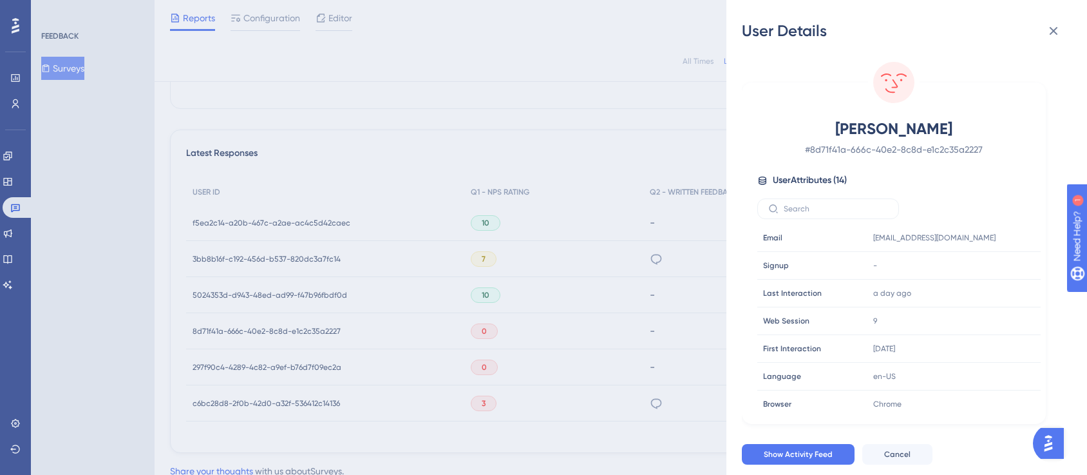
click at [308, 369] on div "User Details [PERSON_NAME] # 8d71f41a-666c-40e2-8c8d-e1c2c35a2227 User Attribut…" at bounding box center [543, 237] width 1087 height 475
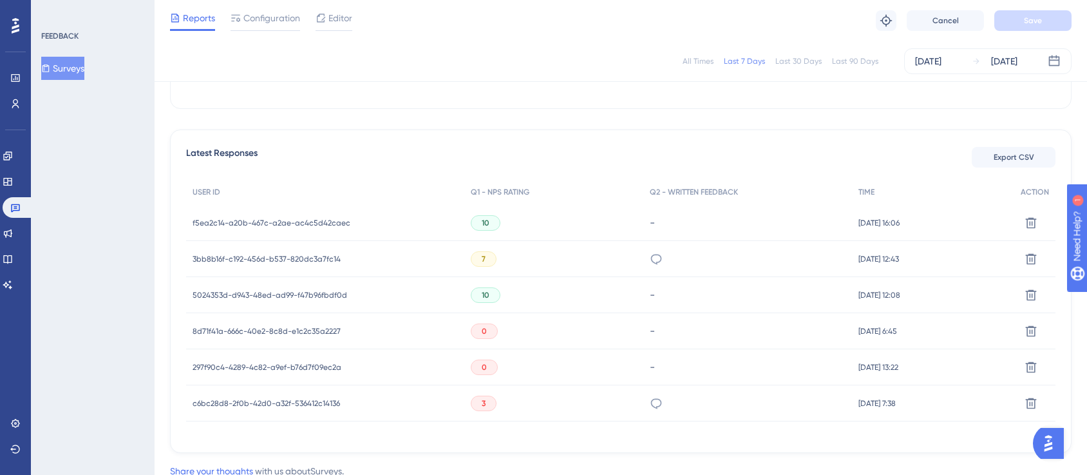
click at [309, 366] on span "297f90c4-4289-4c82-a9ef-b76d7f09ec2a" at bounding box center [267, 367] width 149 height 10
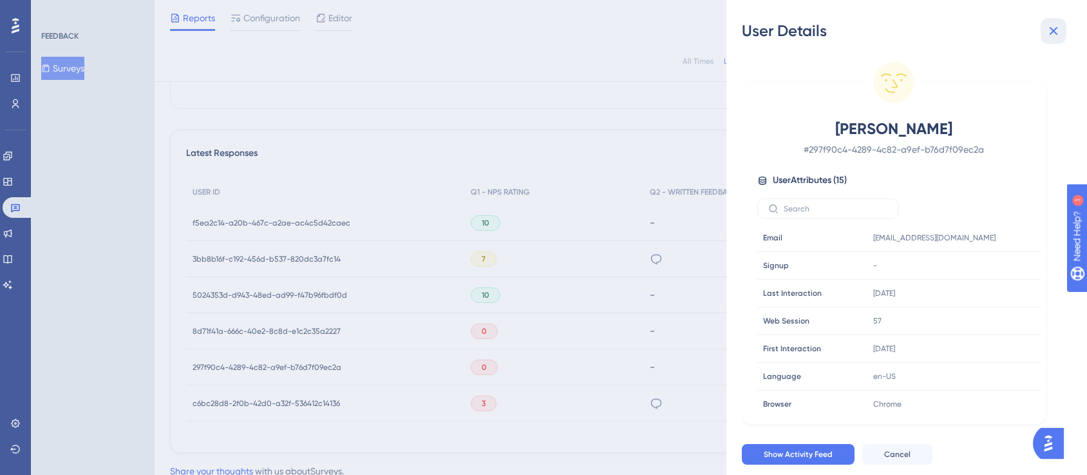
click at [1058, 39] on button at bounding box center [1054, 31] width 26 height 26
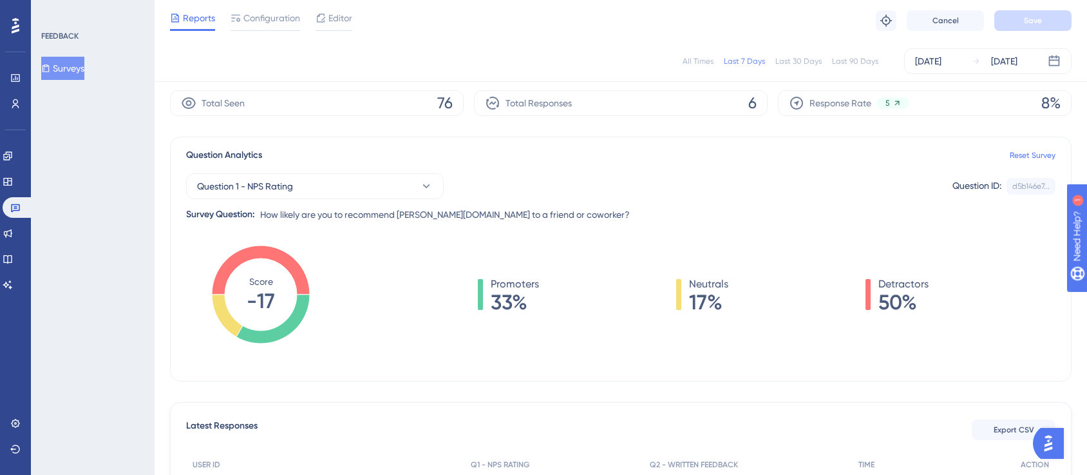
scroll to position [0, 0]
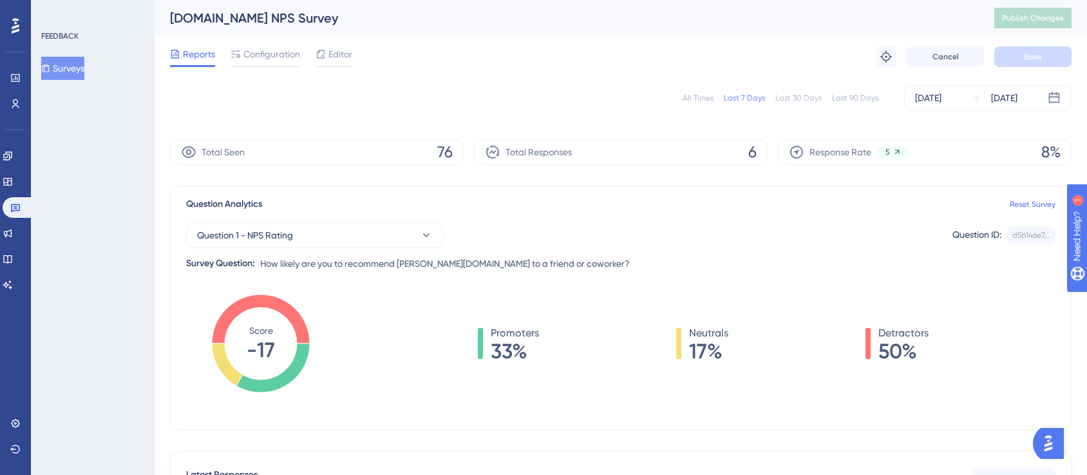
click at [790, 102] on div "Last 30 Days" at bounding box center [798, 98] width 46 height 10
drag, startPoint x: 458, startPoint y: 70, endPoint x: 443, endPoint y: 75, distance: 15.9
click at [459, 71] on div "Reports Configuration Editor Troubleshoot Cancel Save" at bounding box center [621, 56] width 902 height 41
click at [8, 147] on link at bounding box center [8, 156] width 10 height 21
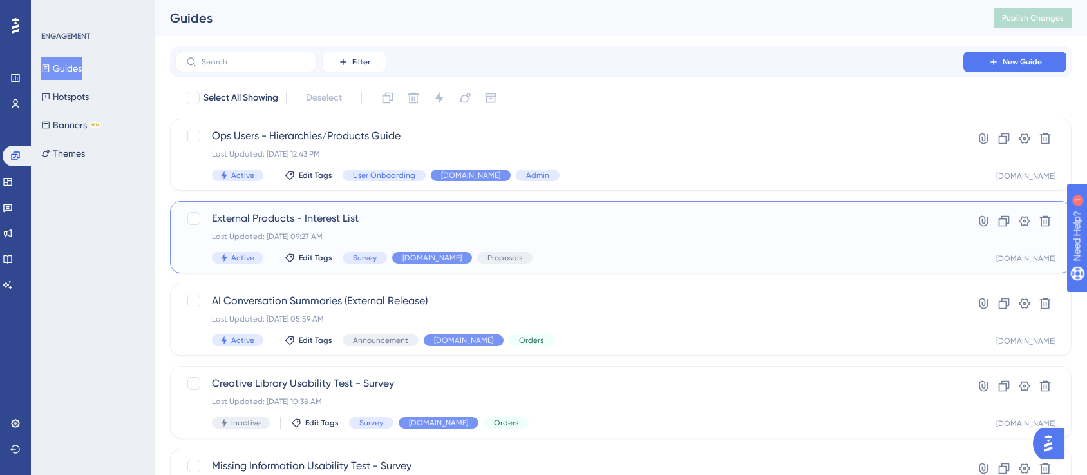
click at [359, 220] on span "External Products - Interest List" at bounding box center [569, 218] width 715 height 15
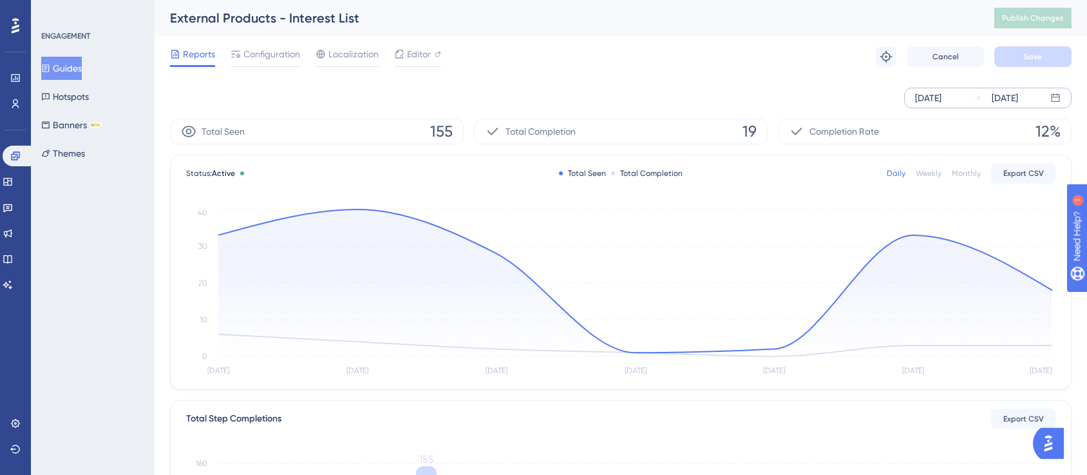
click at [1018, 100] on div "[DATE]" at bounding box center [1005, 97] width 26 height 15
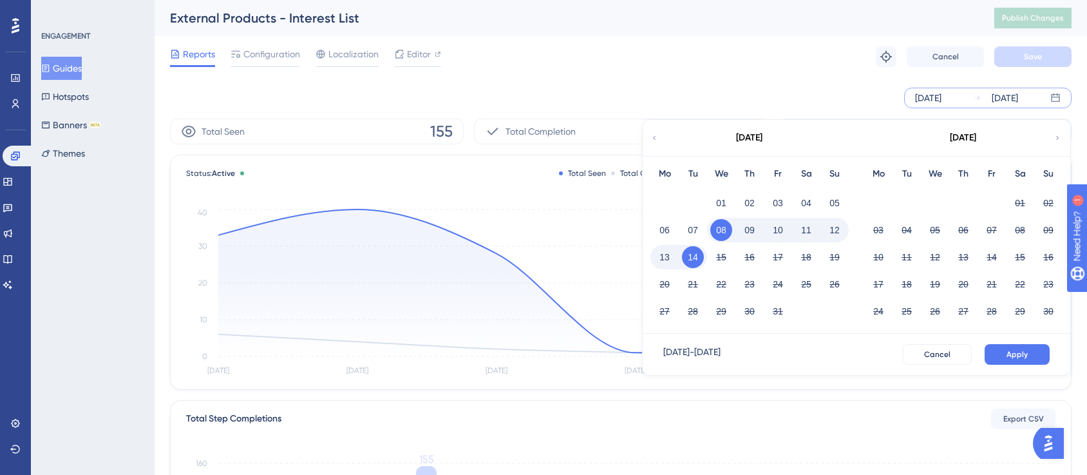
click at [667, 255] on button "13" at bounding box center [665, 257] width 22 height 22
click at [669, 263] on button "13" at bounding box center [665, 257] width 22 height 22
click at [1034, 353] on button "Apply" at bounding box center [1017, 354] width 65 height 21
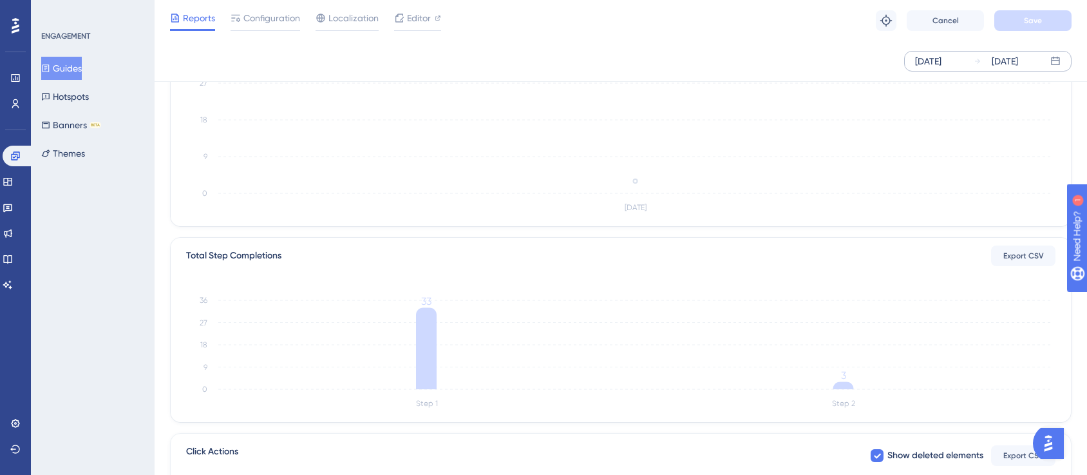
scroll to position [341, 0]
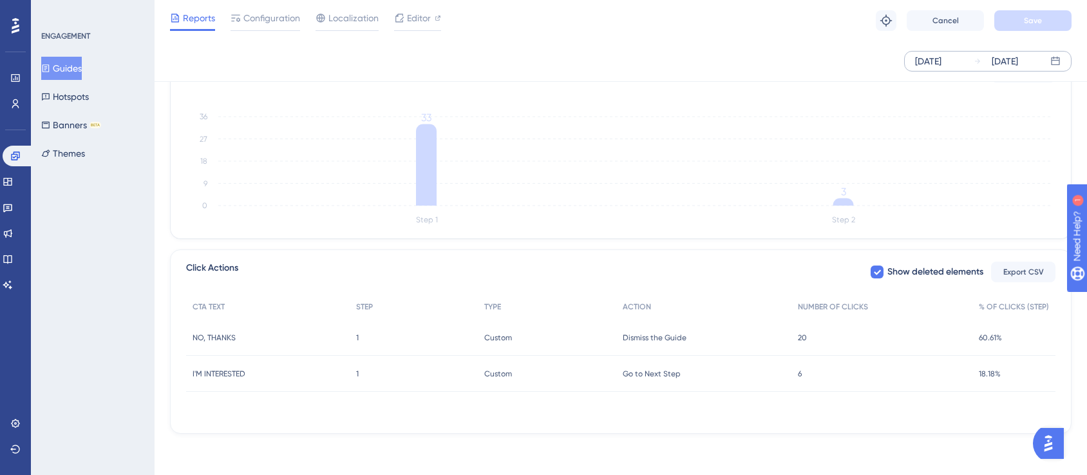
click at [804, 374] on div "6 6" at bounding box center [882, 374] width 181 height 36
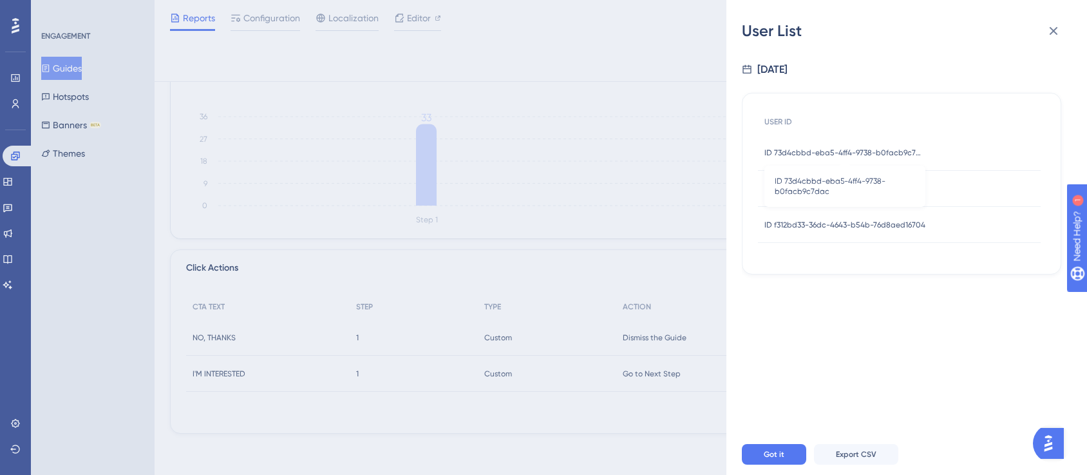
click at [835, 152] on span "ID 73d4cbbd-eba5-4ff4-9738-b0facb9c7dac" at bounding box center [845, 152] width 161 height 10
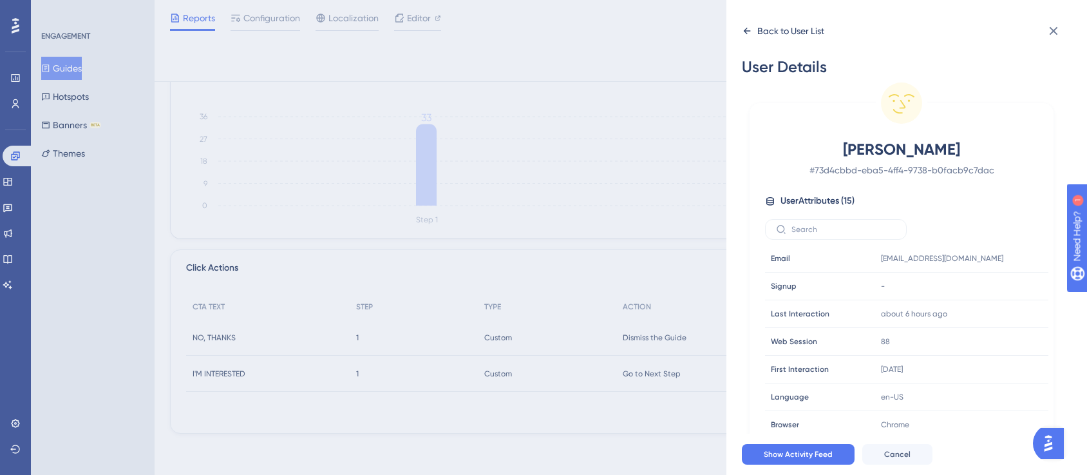
click at [774, 41] on div "Back to User List" at bounding box center [783, 31] width 82 height 21
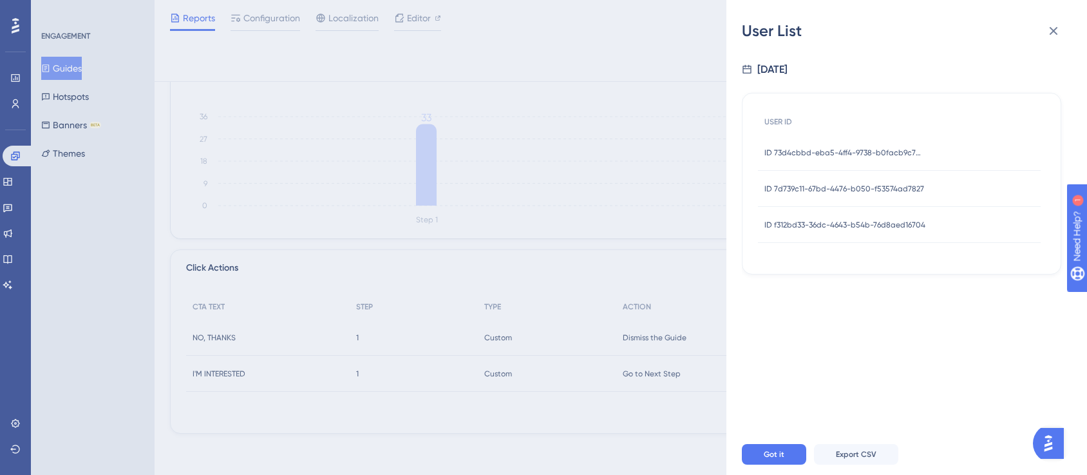
click at [825, 185] on span "ID 7d739c11-67bd-4476-b050-f53574ad7827" at bounding box center [845, 189] width 160 height 10
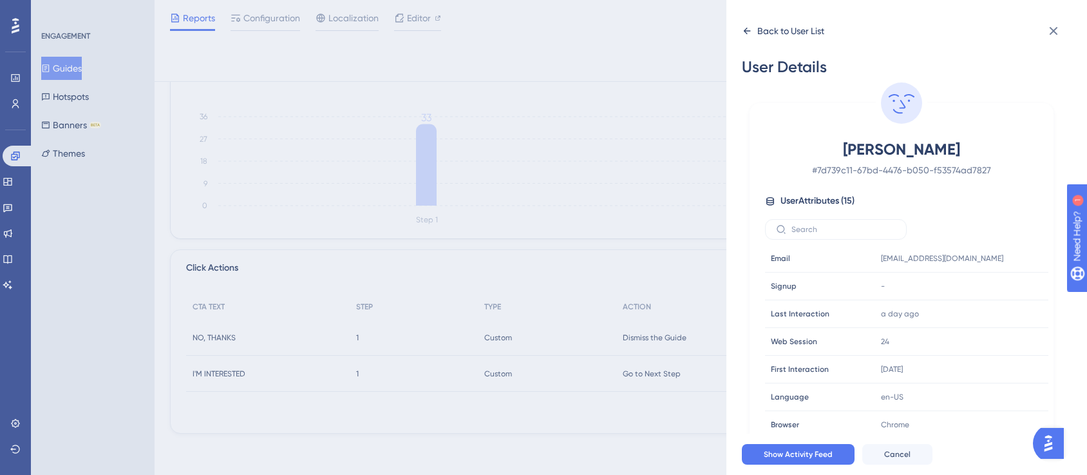
click at [779, 28] on div "Back to User List" at bounding box center [790, 30] width 67 height 15
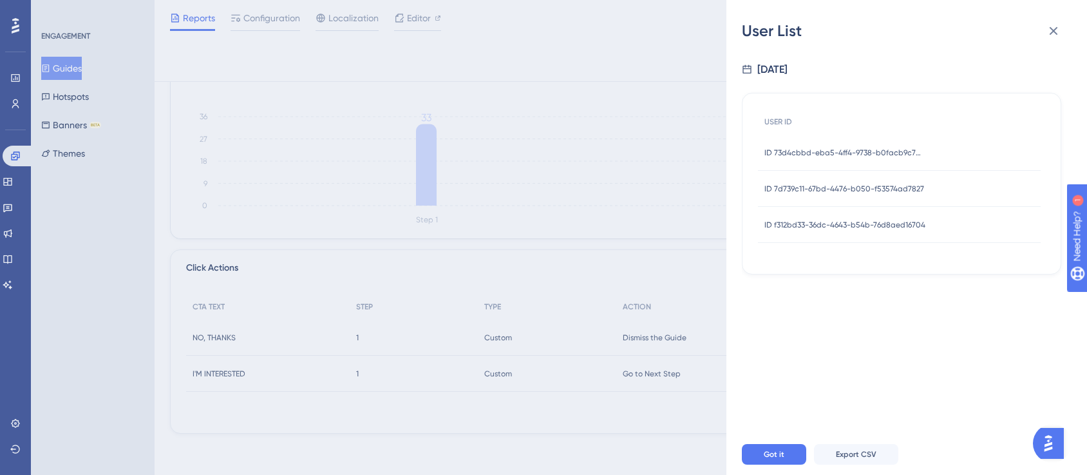
click at [823, 230] on div "ID f312bd33-36dc-4643-b54b-76d8aed16704 ID f312bd33-36dc-4643-b54b-76d8aed16704" at bounding box center [845, 225] width 161 height 36
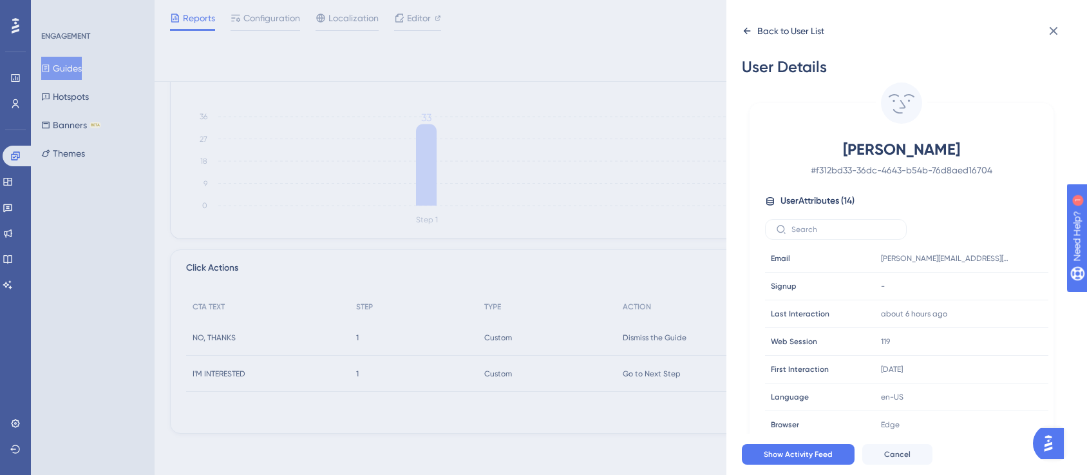
click at [770, 31] on div "Back to User List" at bounding box center [790, 30] width 67 height 15
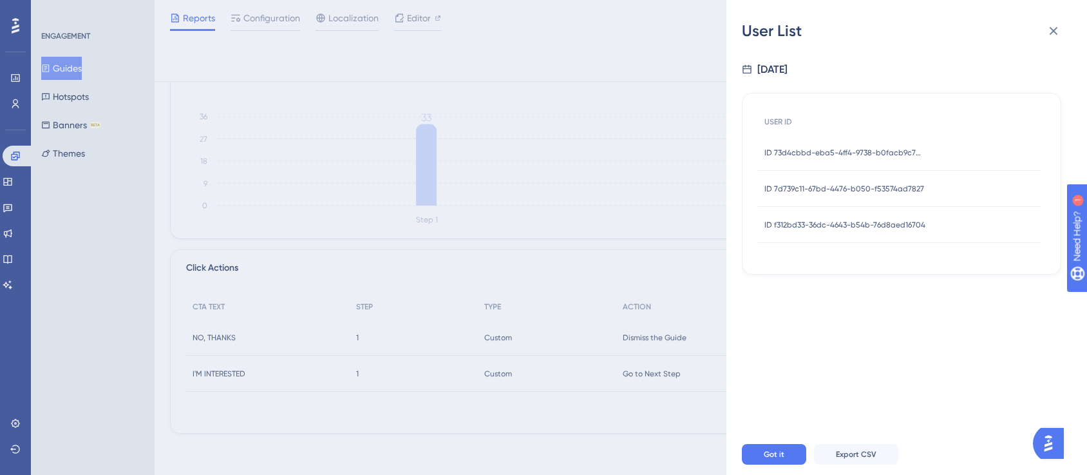
click at [1072, 30] on div "User List [DATE] USER ID ID 73d4cbbd-eba5-4ff4-9738-b0facb9c7dac ID 73d4cbbd-eb…" at bounding box center [907, 237] width 361 height 475
click at [1061, 33] on icon at bounding box center [1053, 30] width 15 height 15
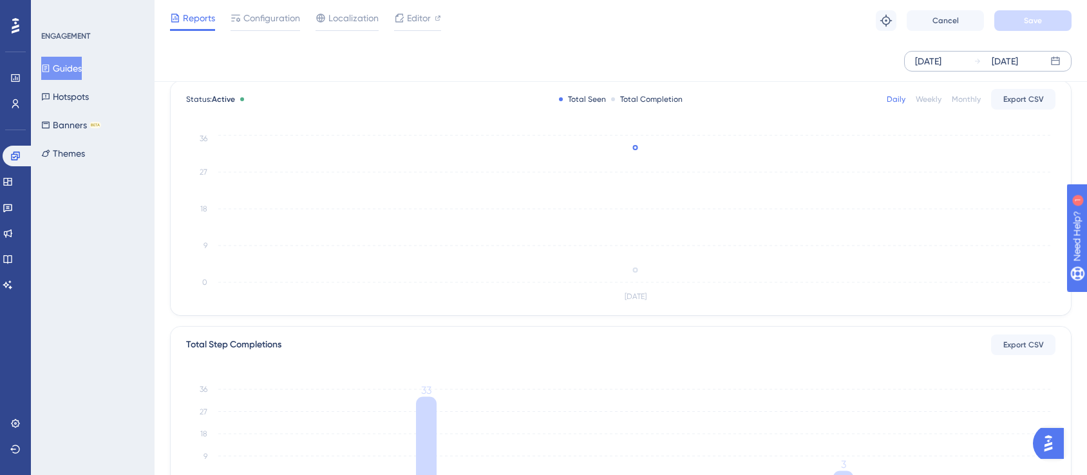
scroll to position [0, 0]
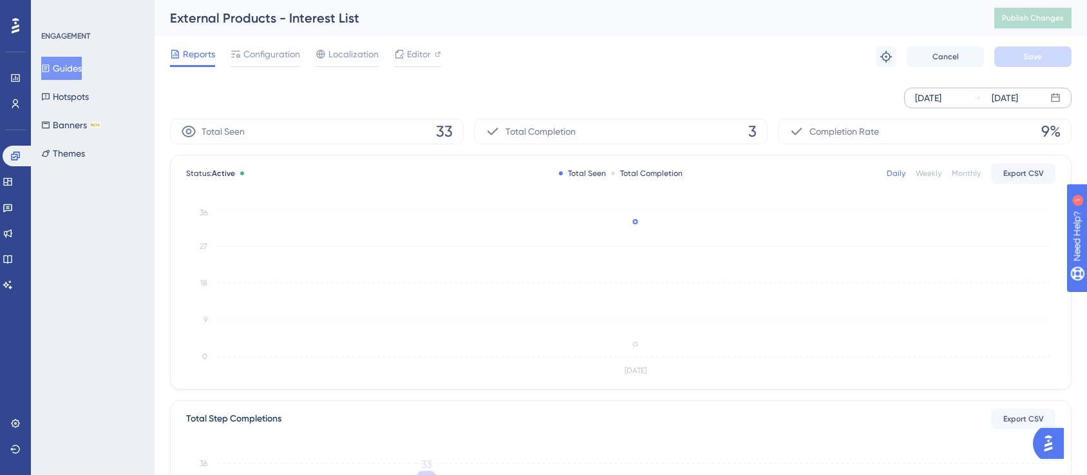
click at [942, 100] on div "[DATE]" at bounding box center [928, 97] width 26 height 15
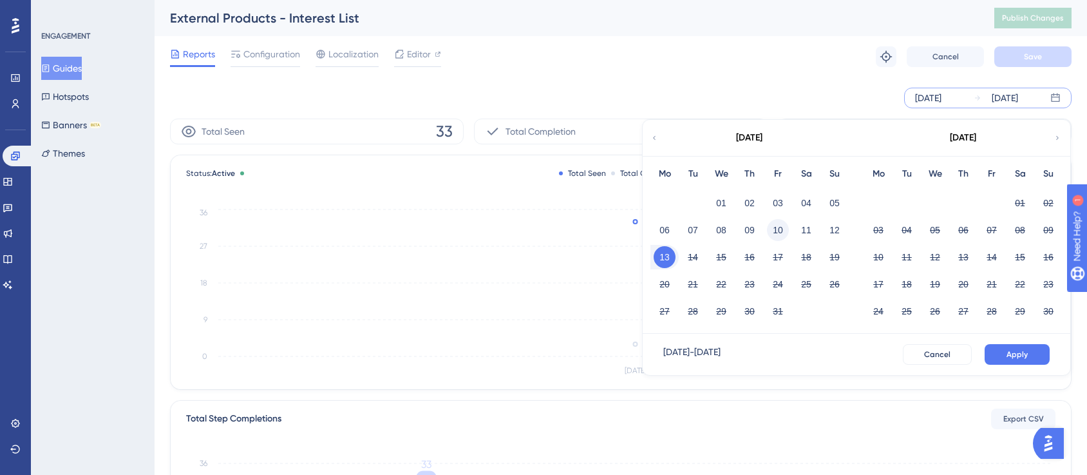
click at [775, 231] on button "10" at bounding box center [778, 230] width 22 height 22
click at [686, 259] on button "14" at bounding box center [693, 257] width 22 height 22
click at [692, 258] on button "14" at bounding box center [693, 257] width 22 height 22
click at [681, 255] on div "14" at bounding box center [693, 257] width 28 height 24
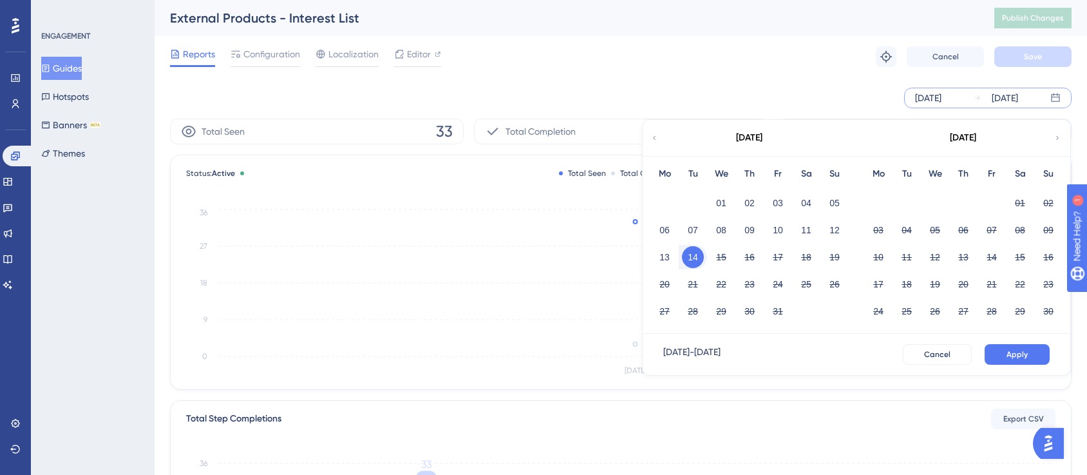
click at [683, 255] on button "14" at bounding box center [693, 257] width 22 height 22
click at [1003, 353] on button "Apply" at bounding box center [1017, 354] width 65 height 21
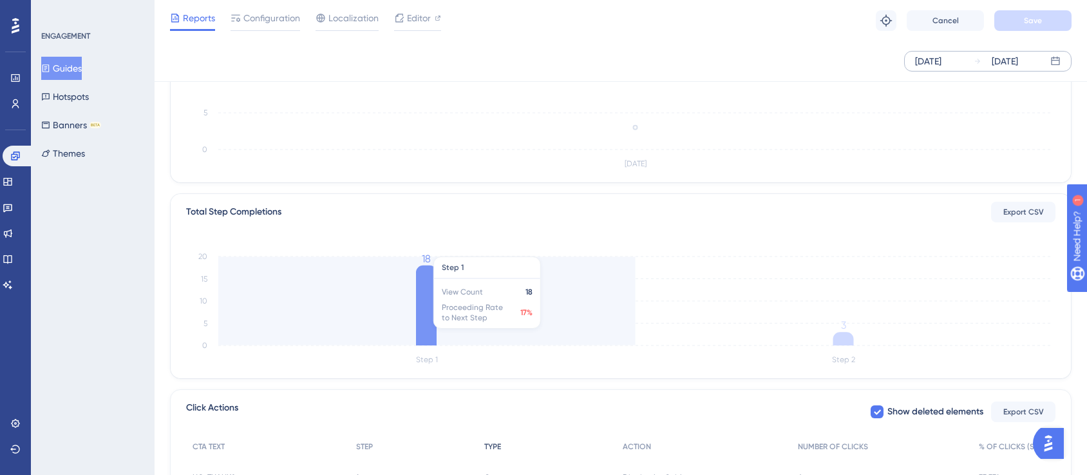
scroll to position [341, 0]
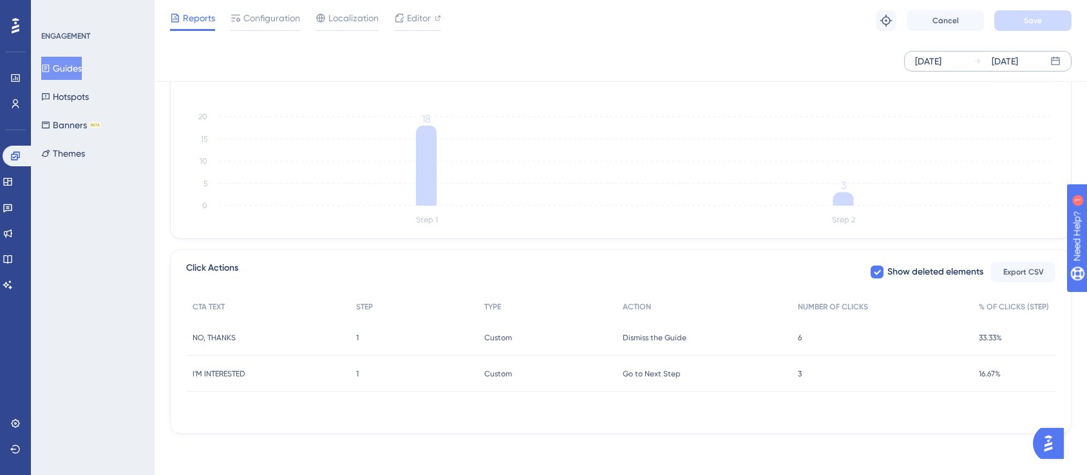
click at [801, 372] on span "3" at bounding box center [800, 373] width 4 height 10
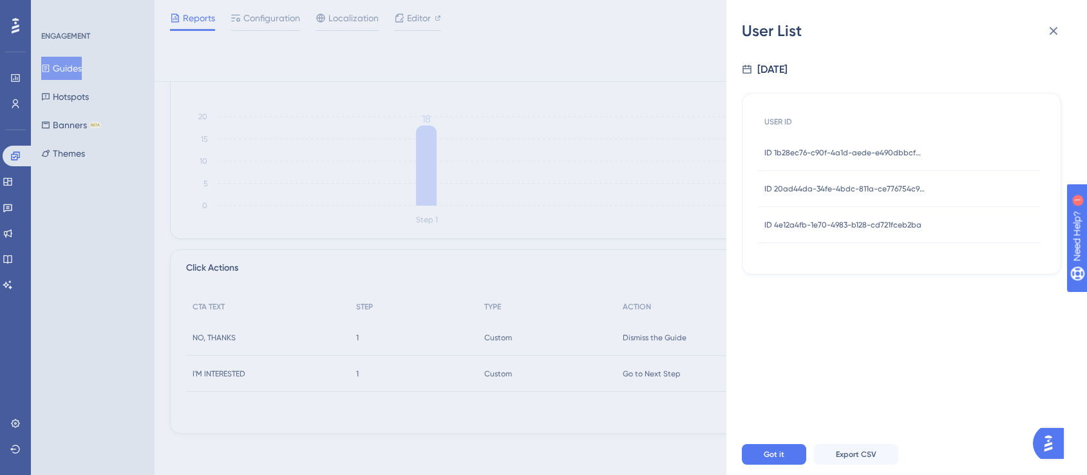
click at [846, 158] on div "ID 1b28ec76-c90f-4a1d-aede-e490dbbcfb98 ID 1b28ec76-c90f-4a1d-aede-e490dbbcfb98" at bounding box center [845, 153] width 161 height 36
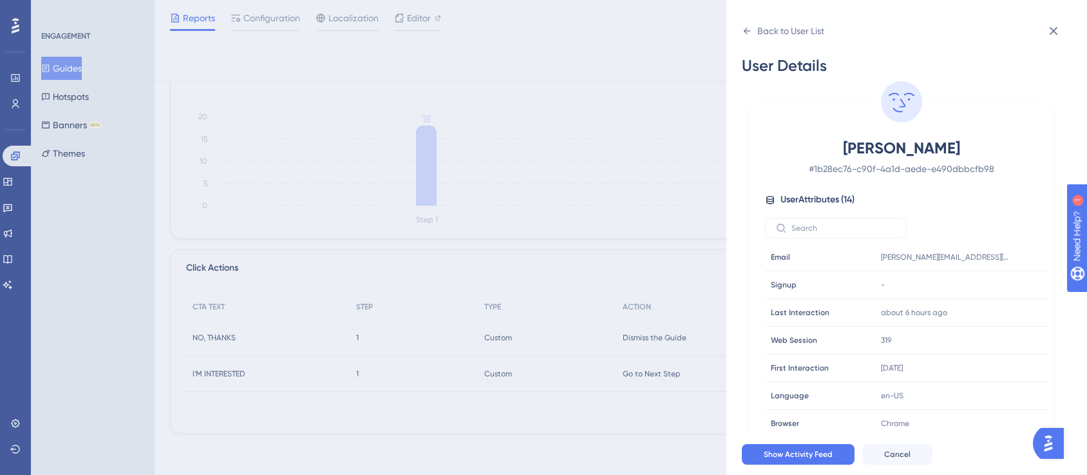
scroll to position [0, 0]
click at [924, 157] on span "[PERSON_NAME]" at bounding box center [901, 149] width 227 height 21
copy span "[PERSON_NAME]"
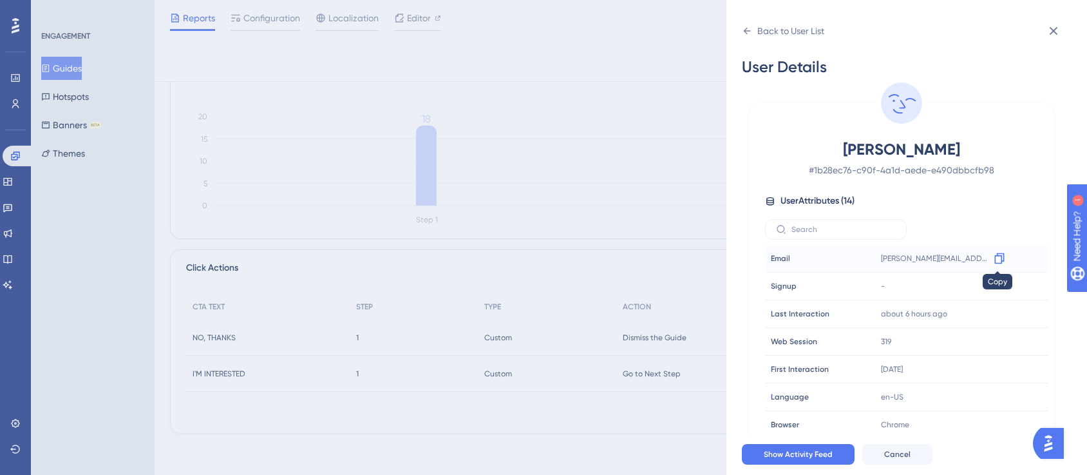
click at [996, 258] on icon at bounding box center [999, 258] width 13 height 13
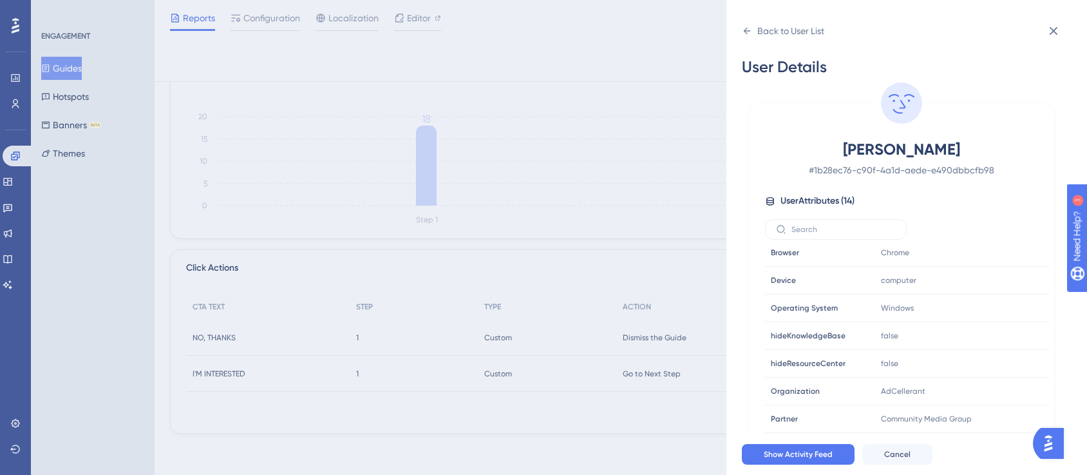
scroll to position [198, 0]
click at [789, 32] on div "Back to User List" at bounding box center [790, 30] width 67 height 15
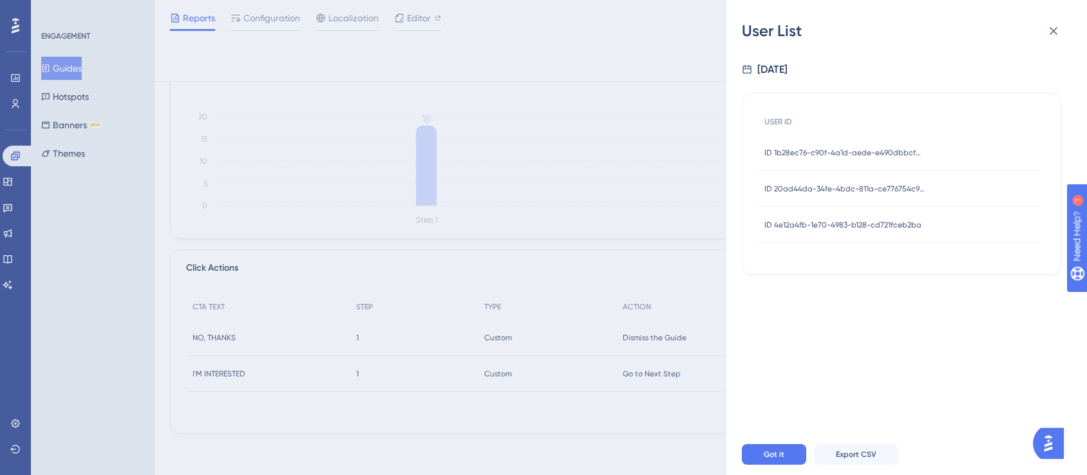
click at [888, 191] on span "ID 20ad44da-34fe-4bdc-811a-ce776754c928" at bounding box center [845, 189] width 161 height 10
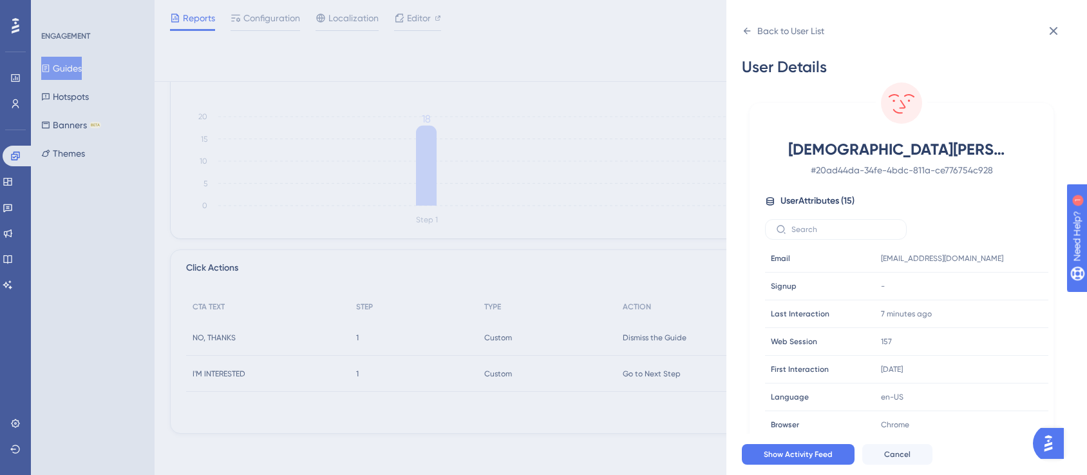
click at [918, 153] on span "[DEMOGRAPHIC_DATA][PERSON_NAME]" at bounding box center [901, 149] width 227 height 21
copy span "[DEMOGRAPHIC_DATA][PERSON_NAME]"
click at [993, 256] on icon at bounding box center [999, 258] width 13 height 13
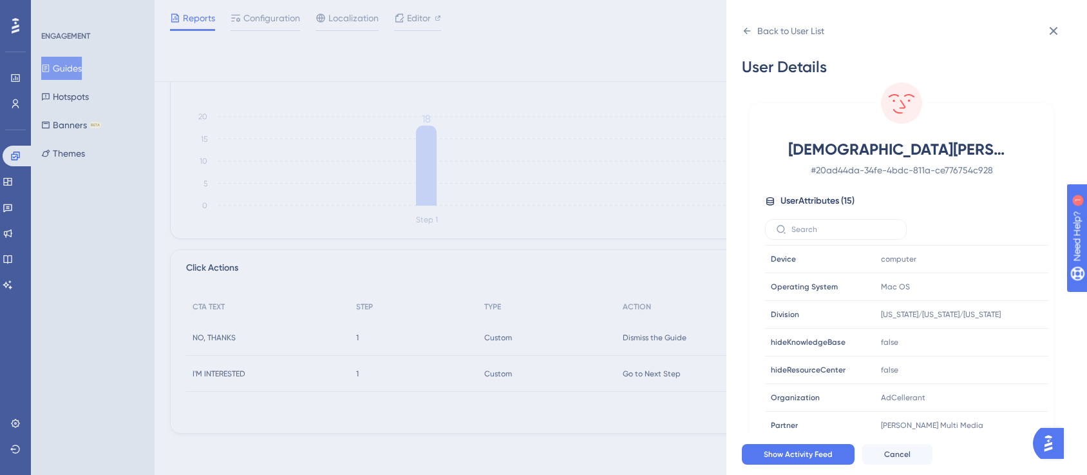
scroll to position [226, 0]
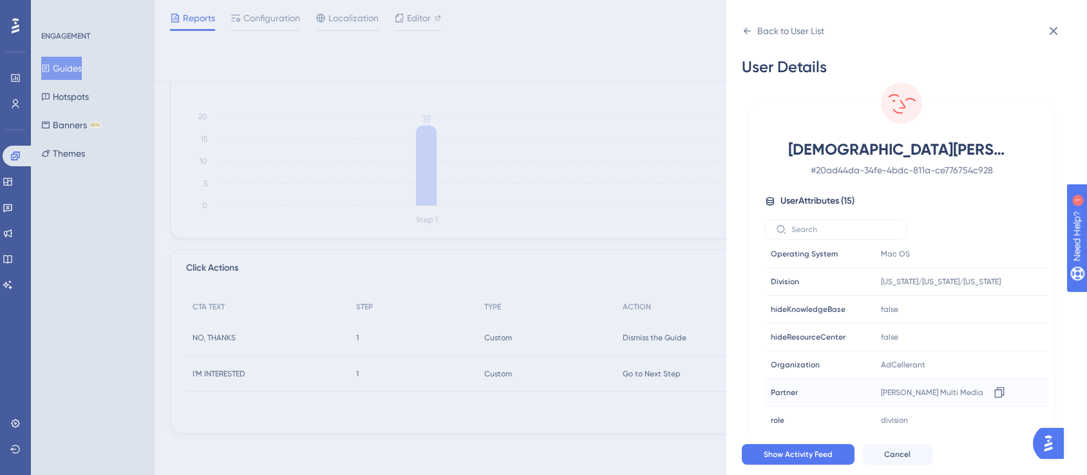
click at [904, 393] on span "[PERSON_NAME] Multi Media" at bounding box center [932, 392] width 102 height 10
copy div "[PERSON_NAME] Multi Media Copy"
click at [774, 26] on div "Back to User List" at bounding box center [790, 30] width 67 height 15
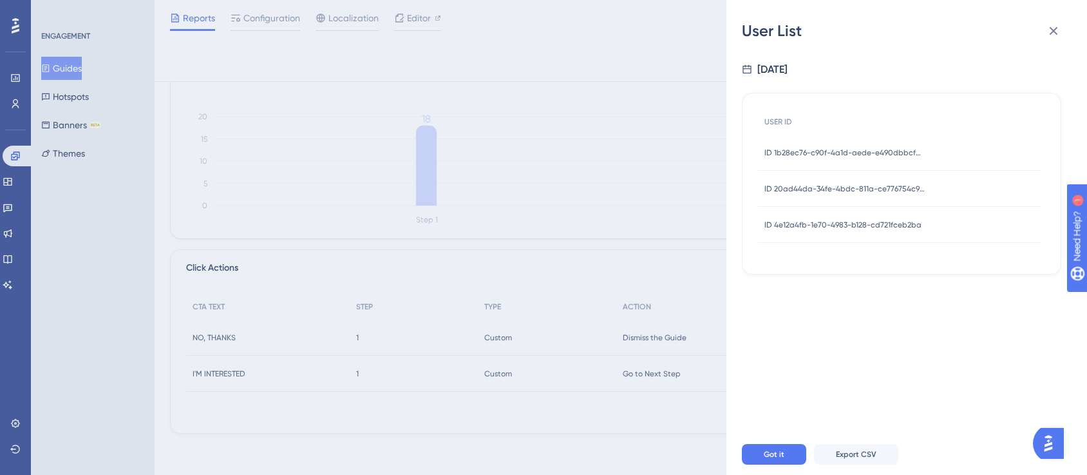
click at [810, 220] on span "ID 4e12a4fb-1e70-4983-b128-cd721fceb2ba" at bounding box center [843, 225] width 157 height 10
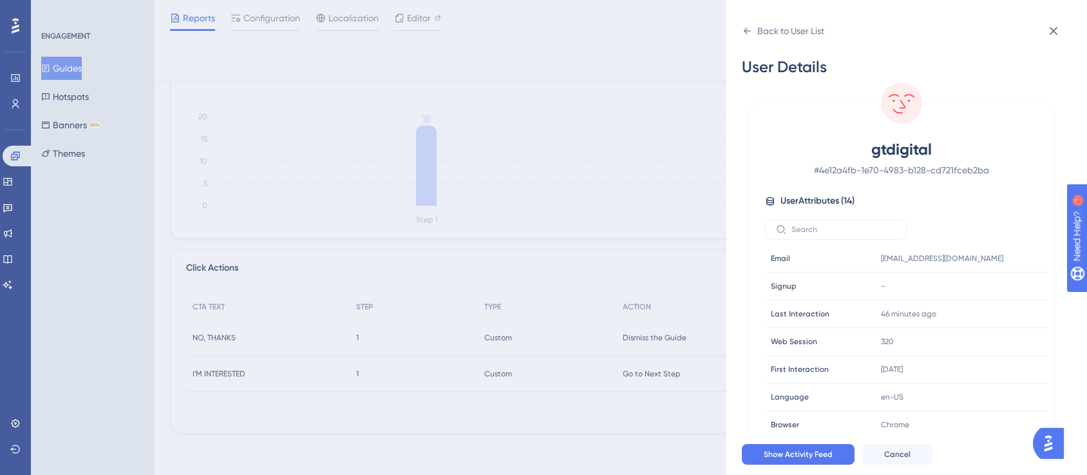
click at [893, 149] on span "gtdigital" at bounding box center [901, 149] width 227 height 21
copy span "gtdigital"
click at [993, 258] on icon at bounding box center [999, 258] width 13 height 13
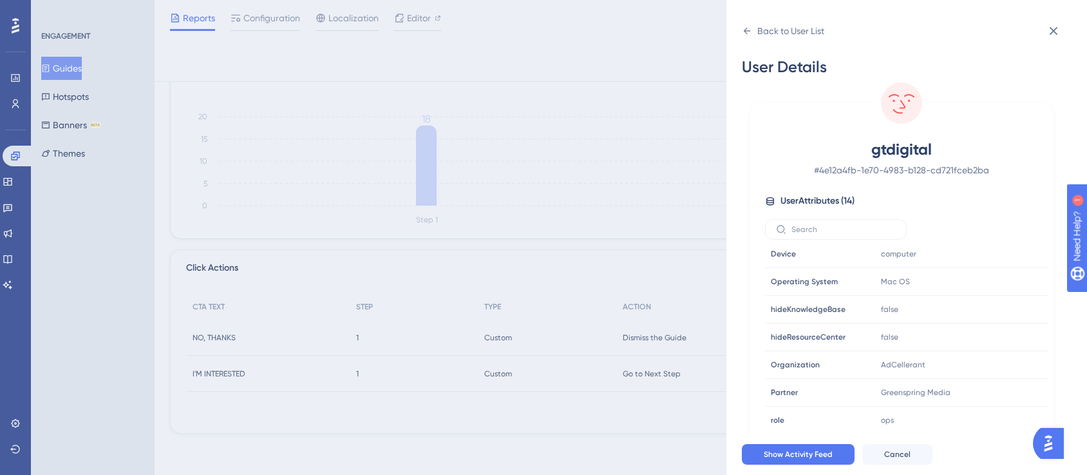
select select "a54c01e6-37f9-43cb-968d-09b7124263d6"
